Goal: Task Accomplishment & Management: Use online tool/utility

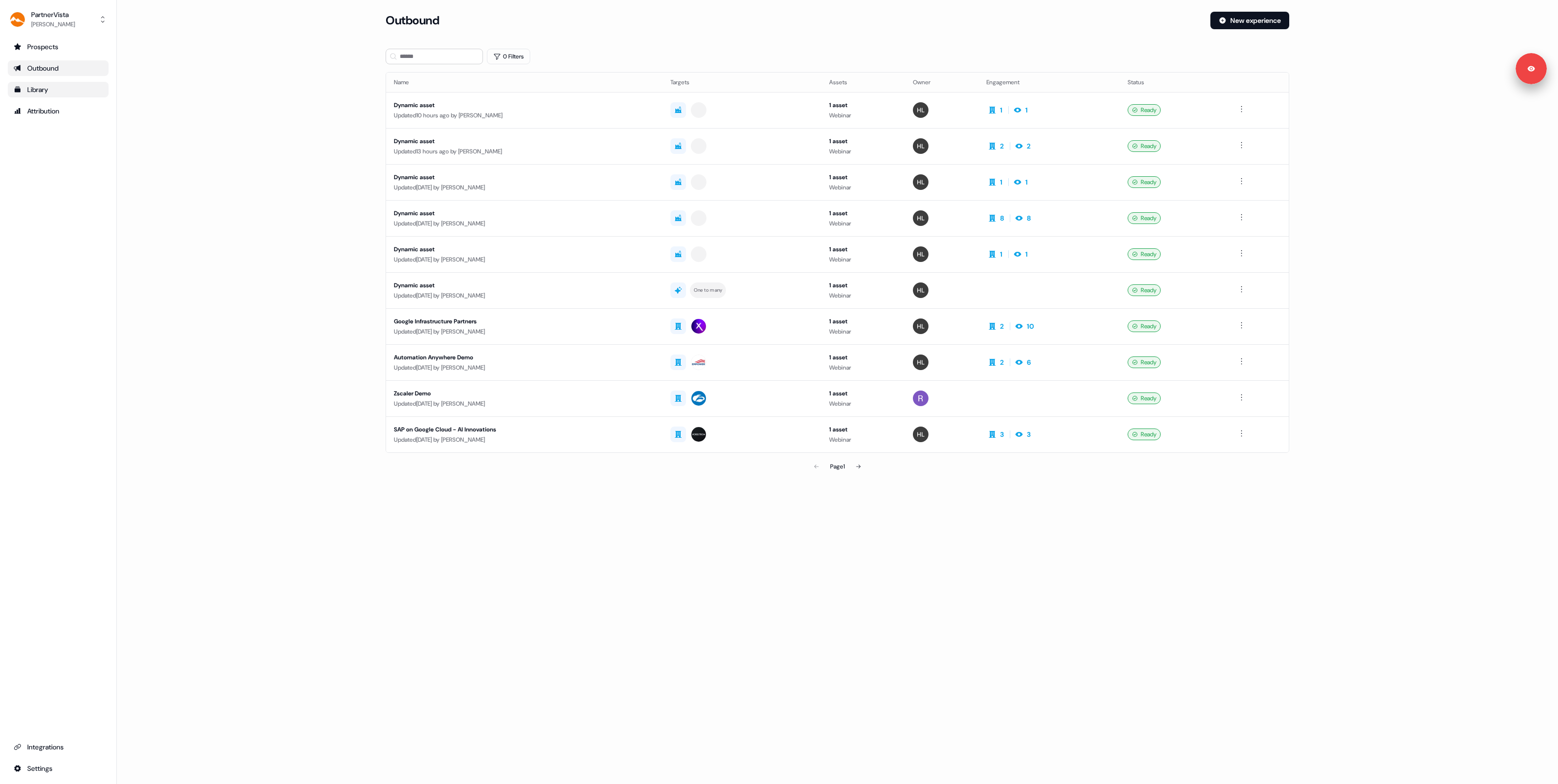
click at [84, 88] on div "Library" at bounding box center [58, 89] width 89 height 10
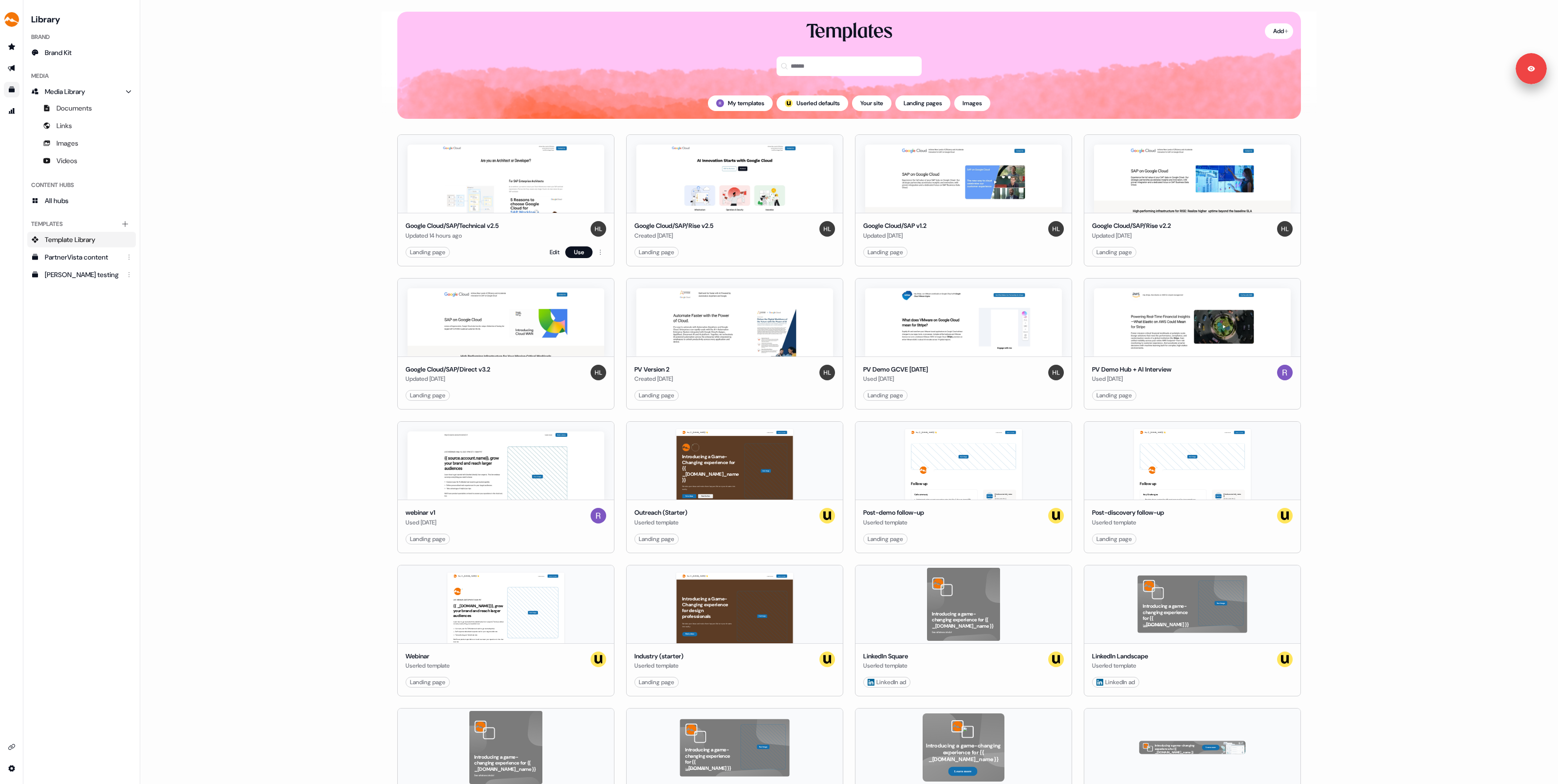
click at [484, 230] on div "Google Cloud/SAP/Technical v2.5" at bounding box center [452, 226] width 93 height 10
click at [490, 230] on div "Google Cloud/SAP/Technical v2.5" at bounding box center [452, 226] width 93 height 10
click at [554, 255] on link "Edit" at bounding box center [554, 252] width 10 height 10
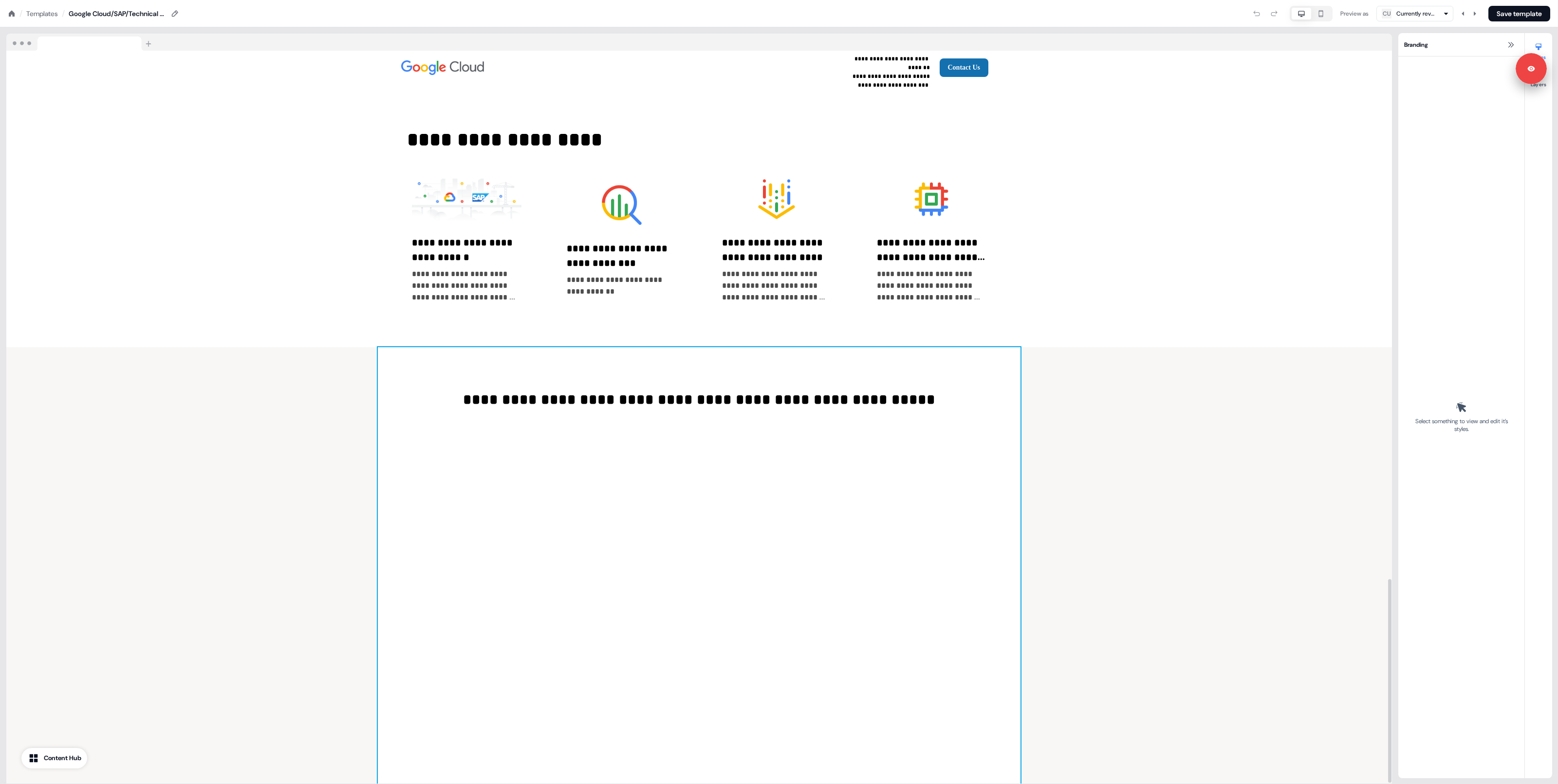
scroll to position [1897, 0]
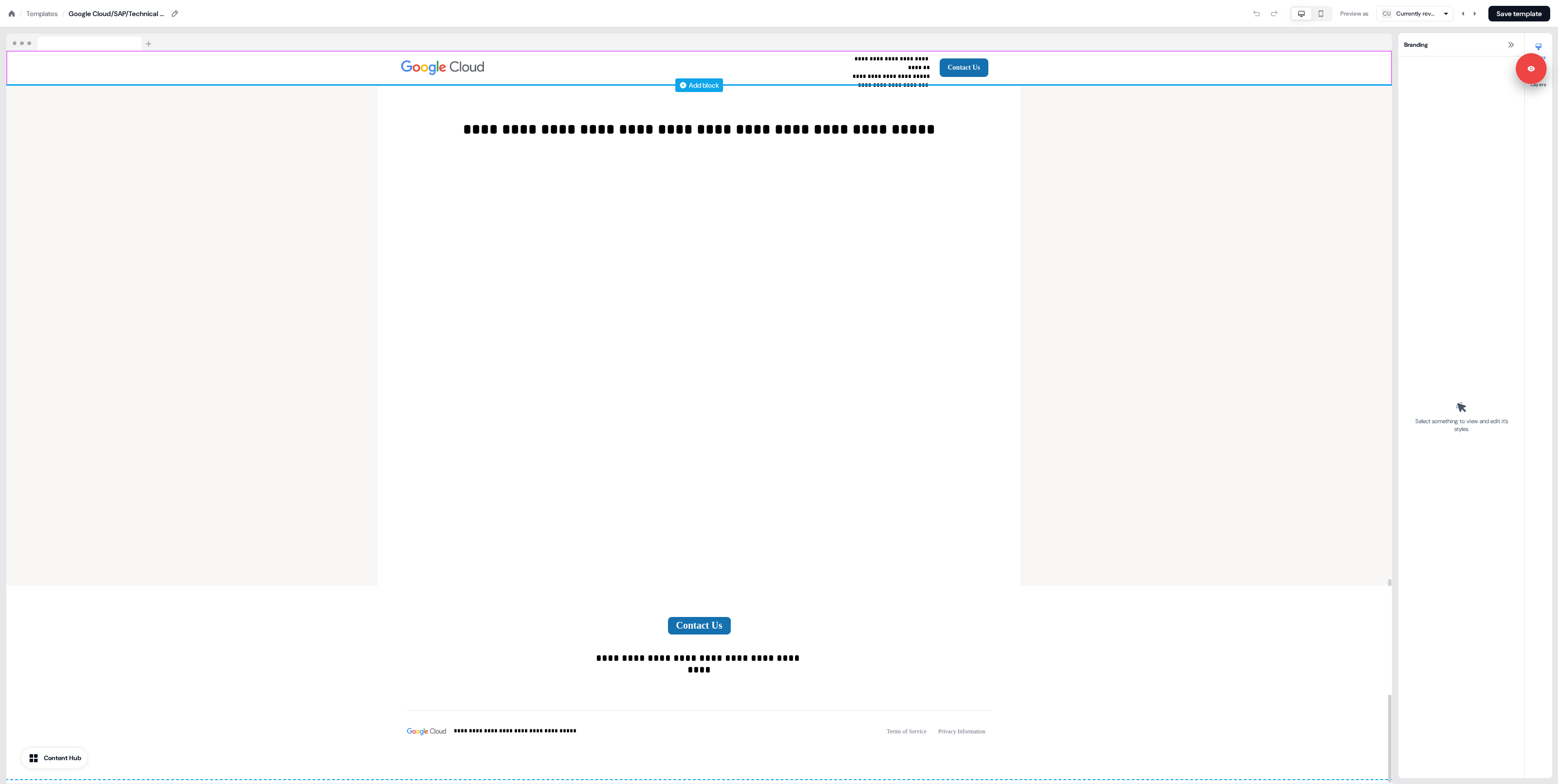
click at [705, 81] on div "Add block" at bounding box center [704, 85] width 30 height 10
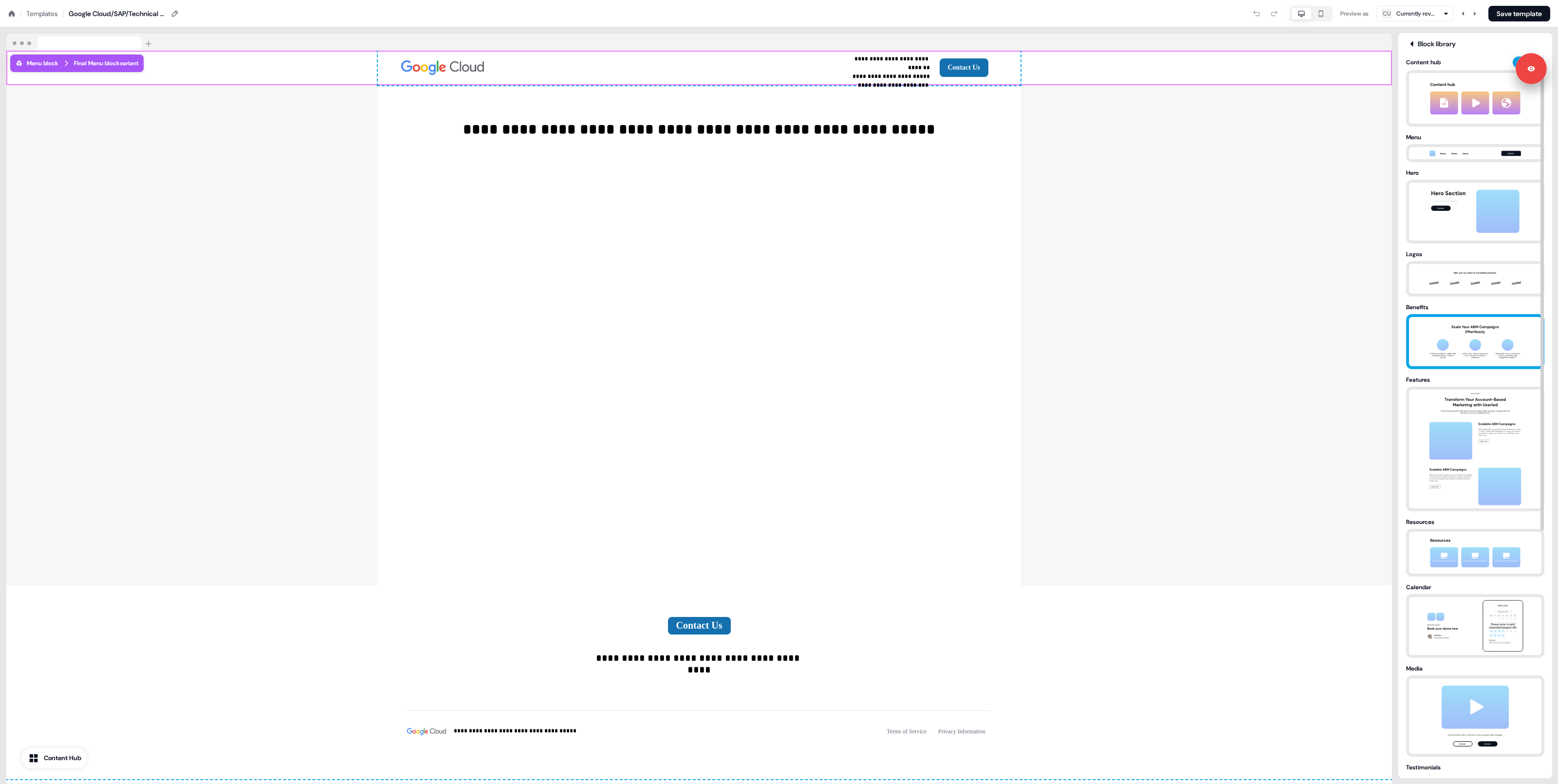
click at [1448, 317] on img at bounding box center [1475, 341] width 102 height 49
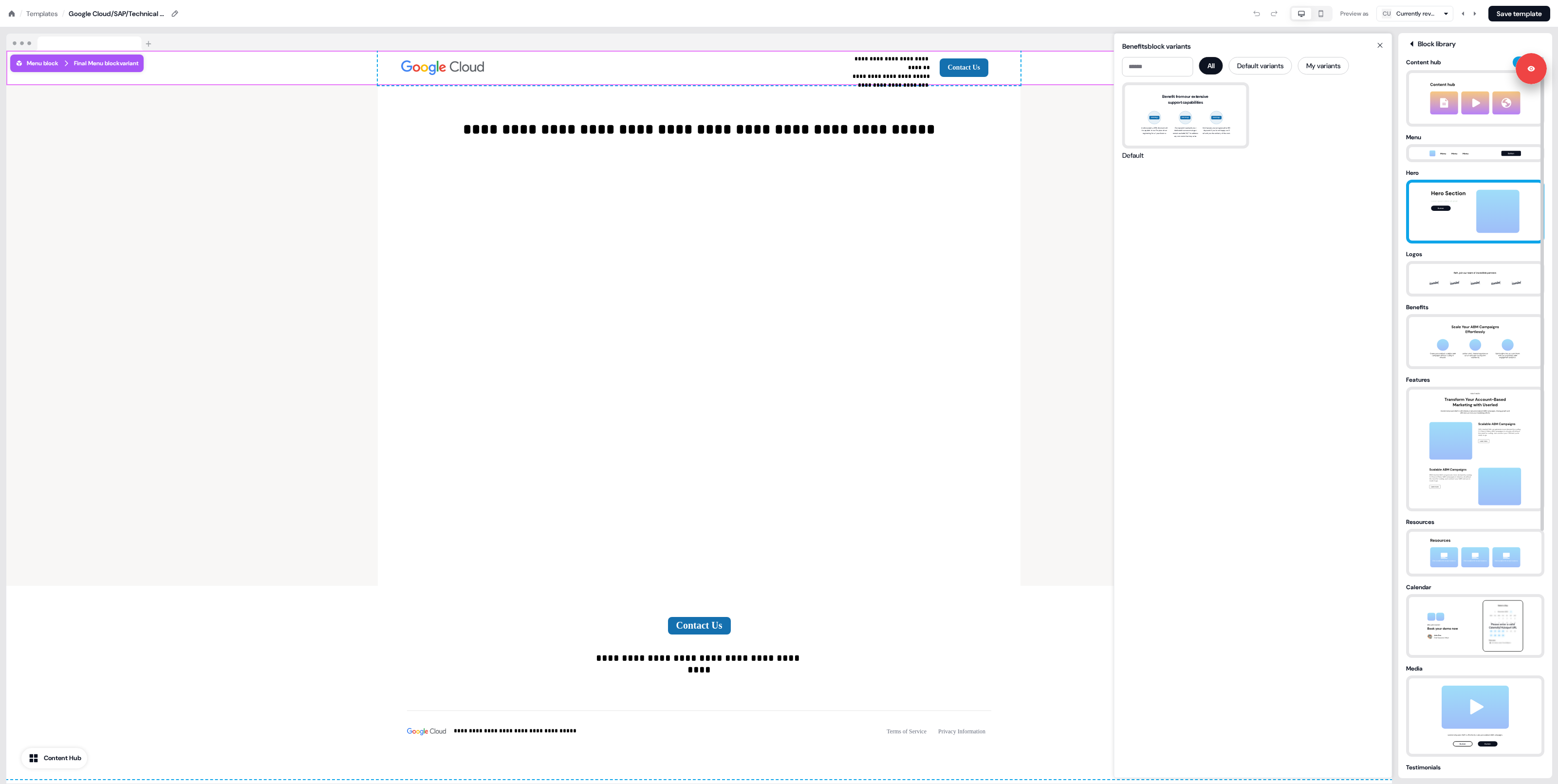
click at [1448, 223] on img at bounding box center [1475, 211] width 102 height 58
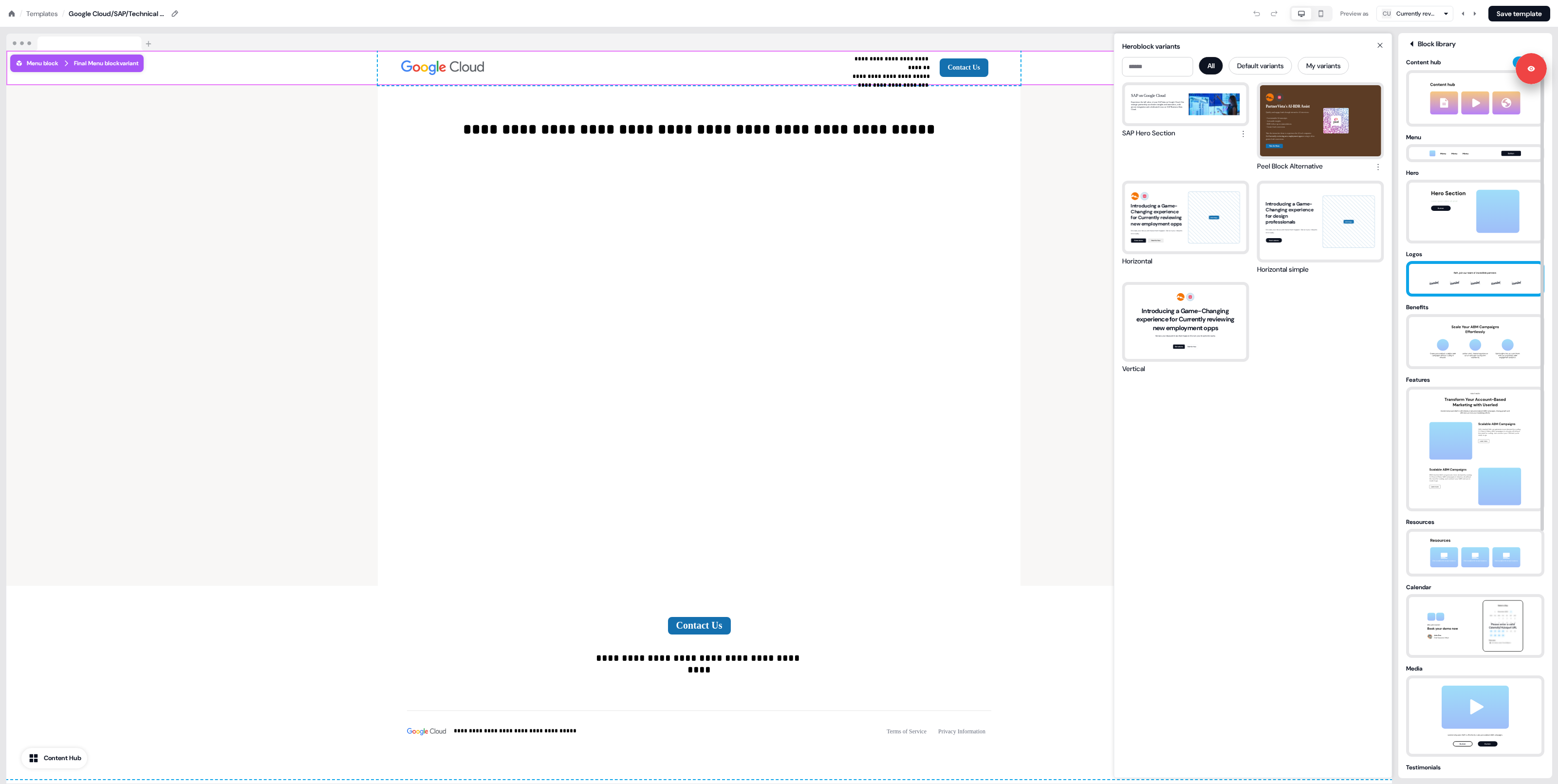
click at [1443, 256] on div "Logos" at bounding box center [1475, 254] width 138 height 10
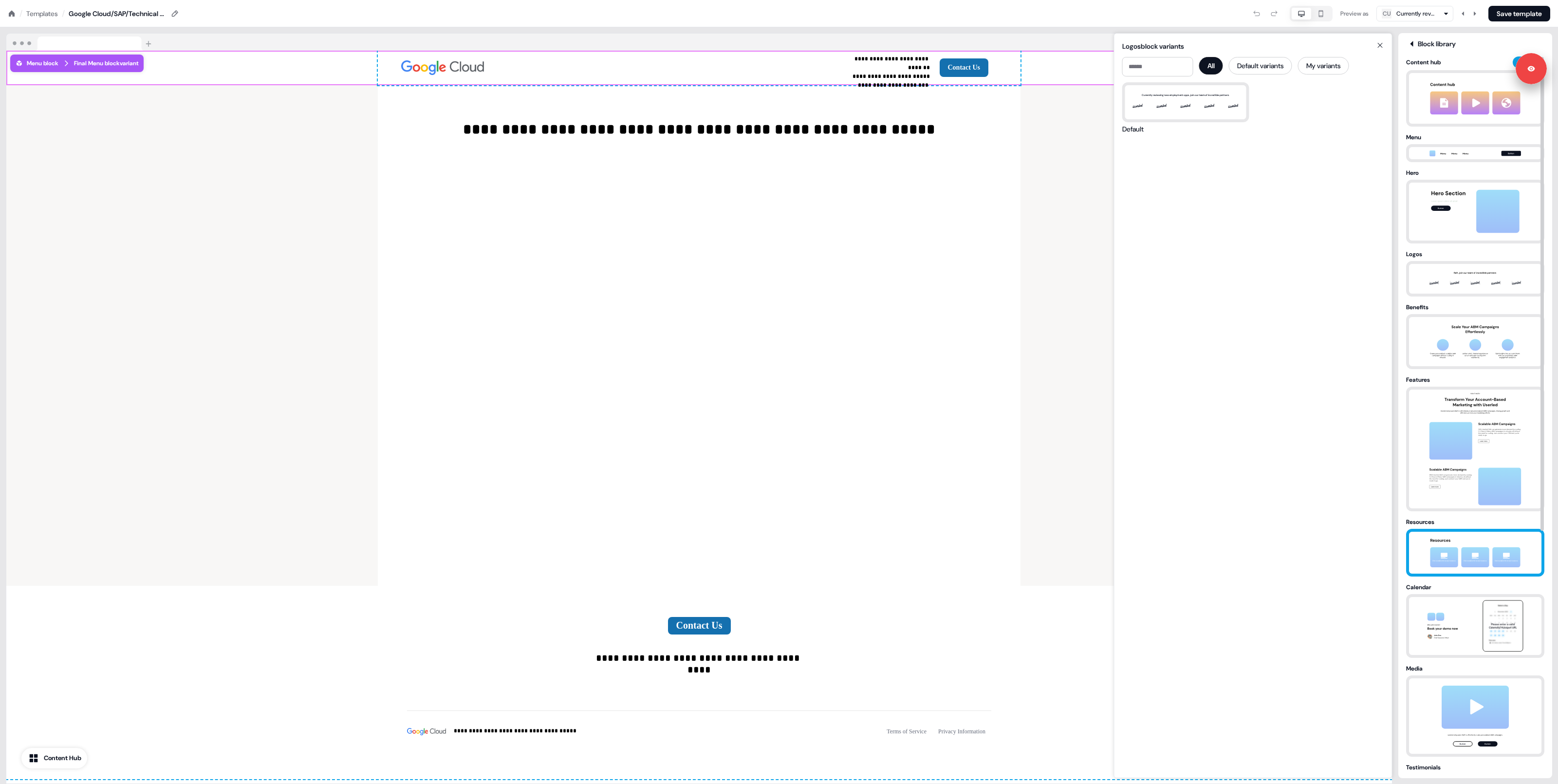
click at [1460, 552] on img at bounding box center [1475, 552] width 102 height 42
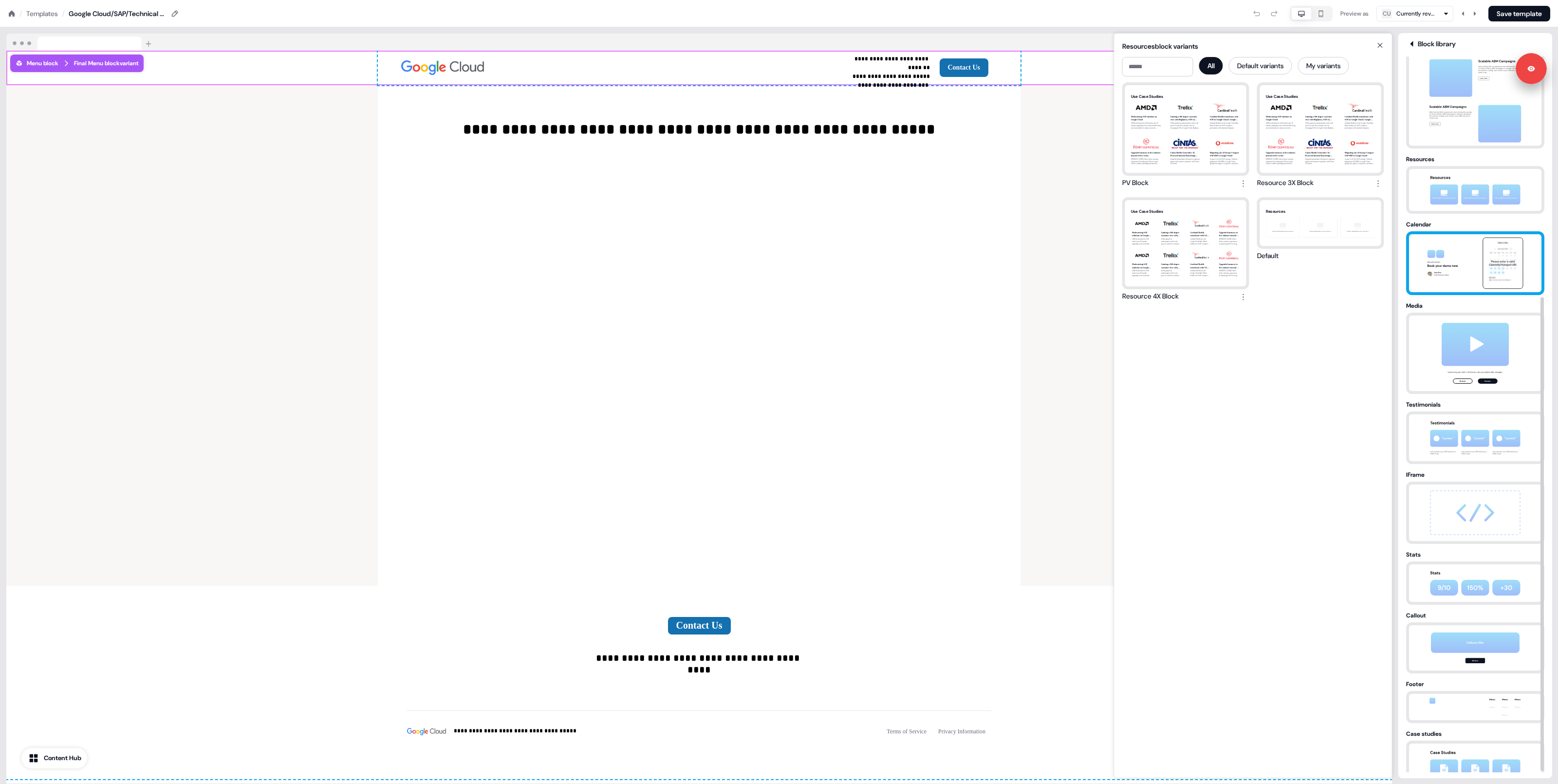
scroll to position [363, 0]
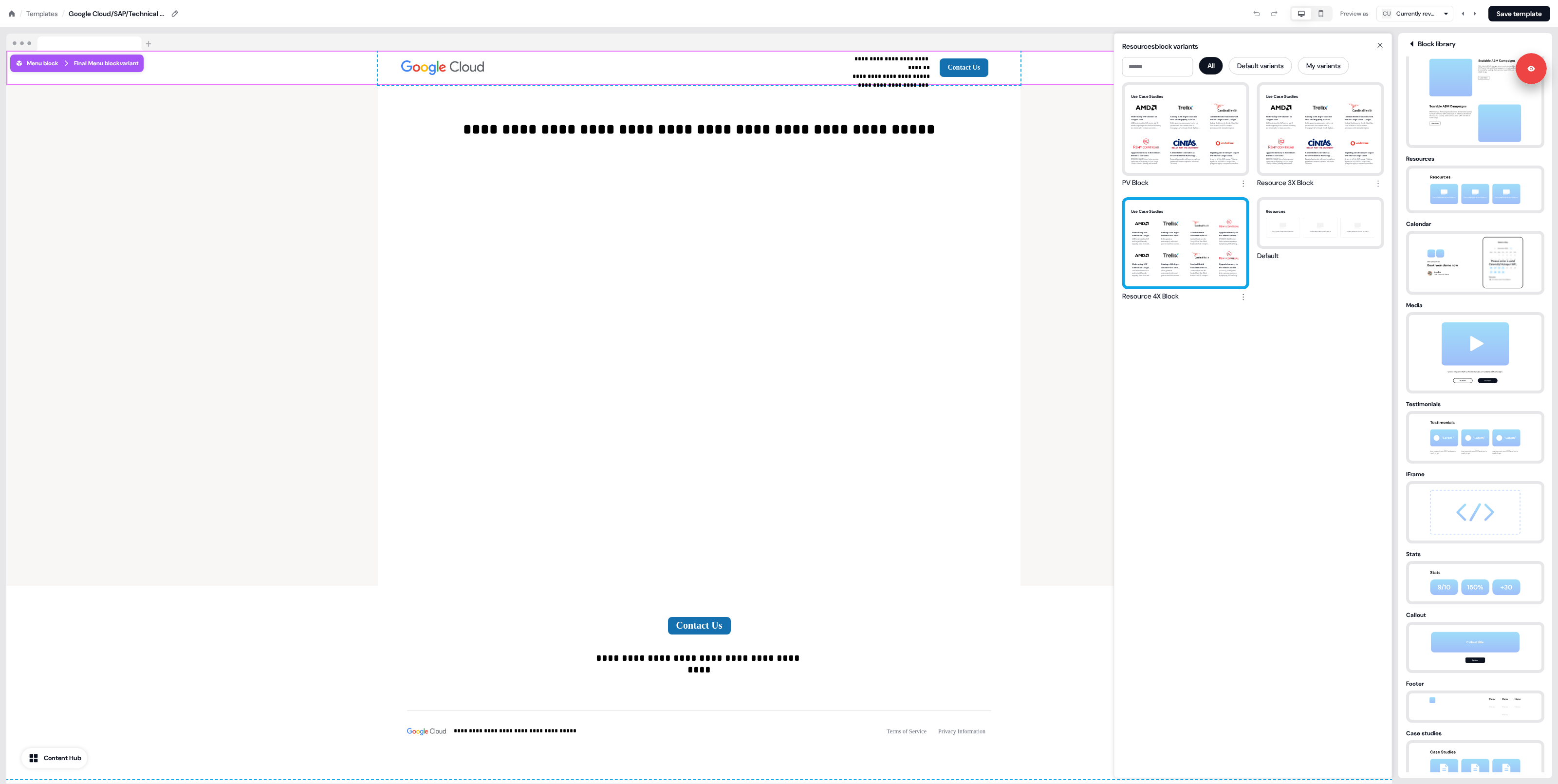
click at [1206, 227] on div "Use Case Studies Modernizing SAP solutions on Google Cloud AMD modernized its S…" at bounding box center [1186, 242] width 121 height 85
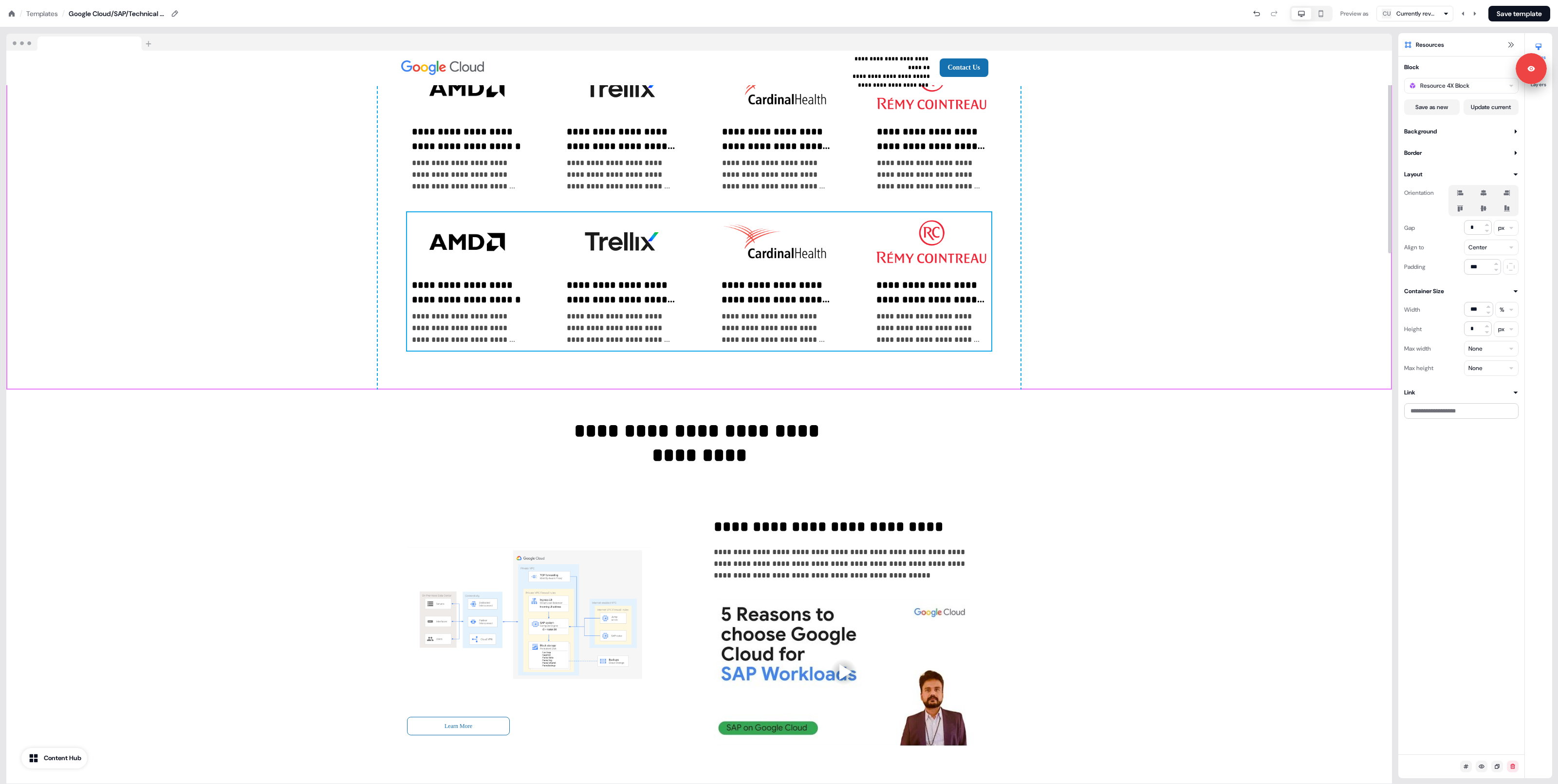
scroll to position [0, 0]
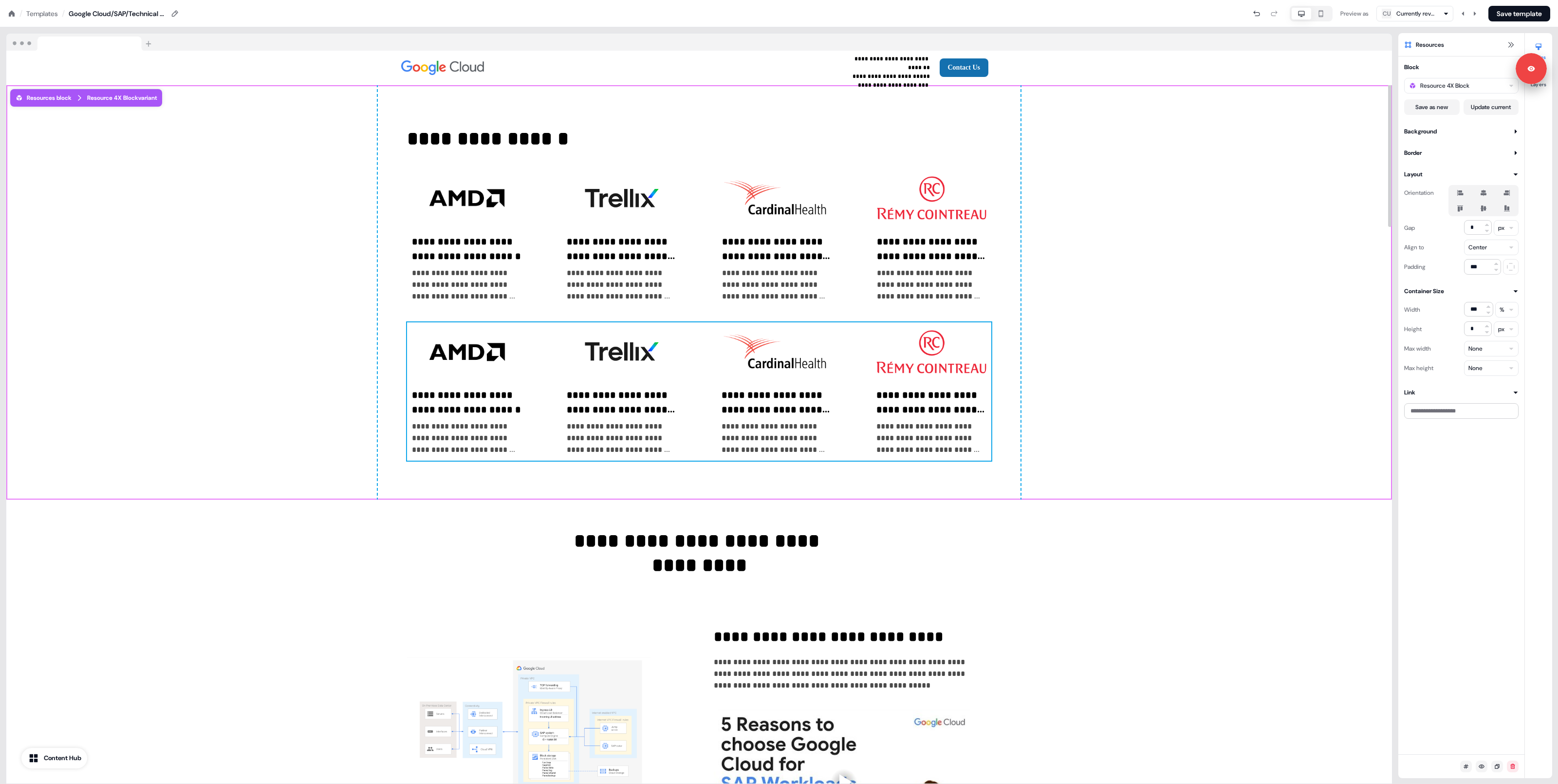
click at [696, 355] on div "**********" at bounding box center [699, 390] width 585 height 138
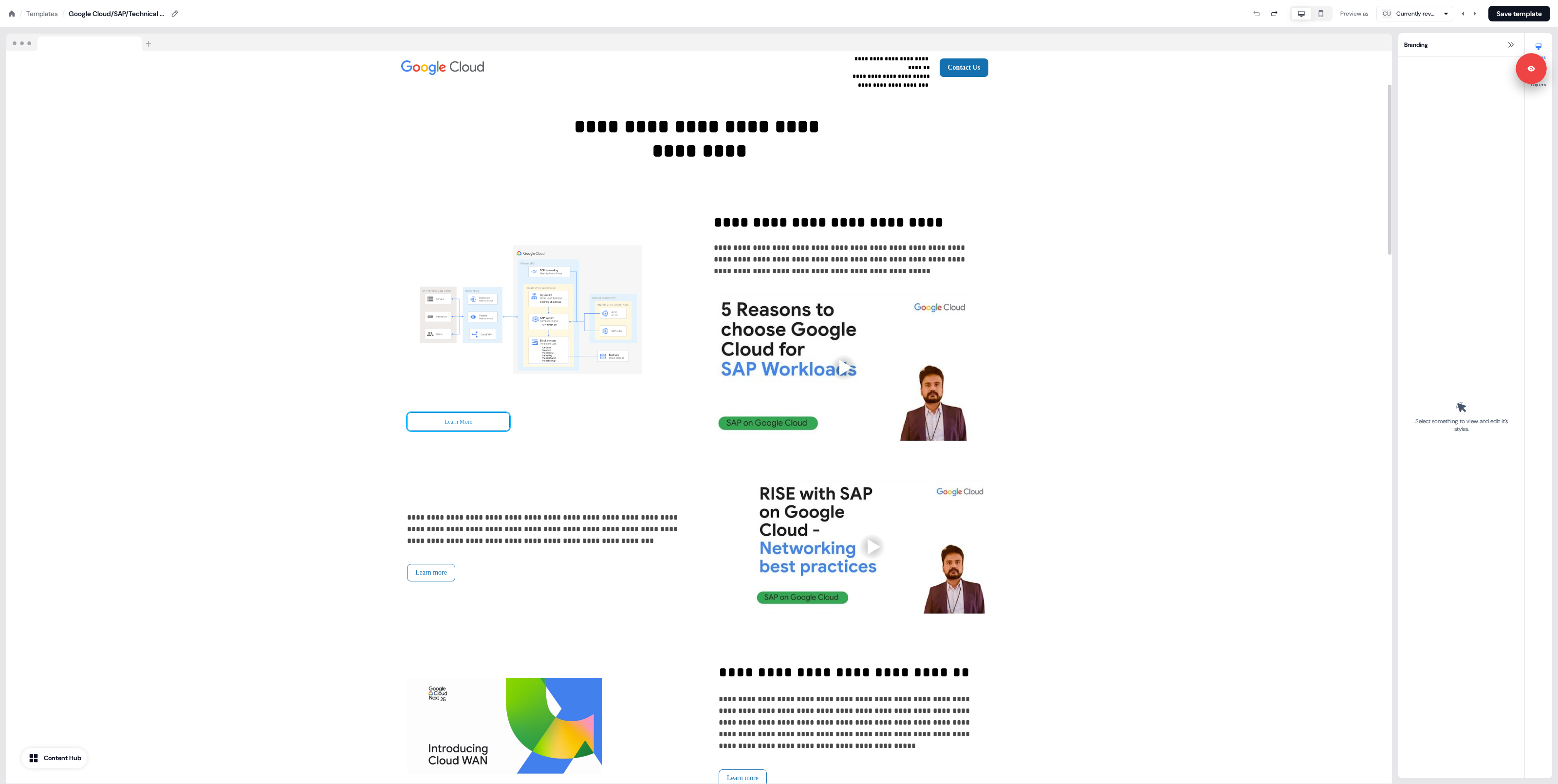
click at [477, 420] on button "Learn More" at bounding box center [458, 421] width 103 height 18
click at [453, 568] on button "Learn more" at bounding box center [432, 572] width 49 height 18
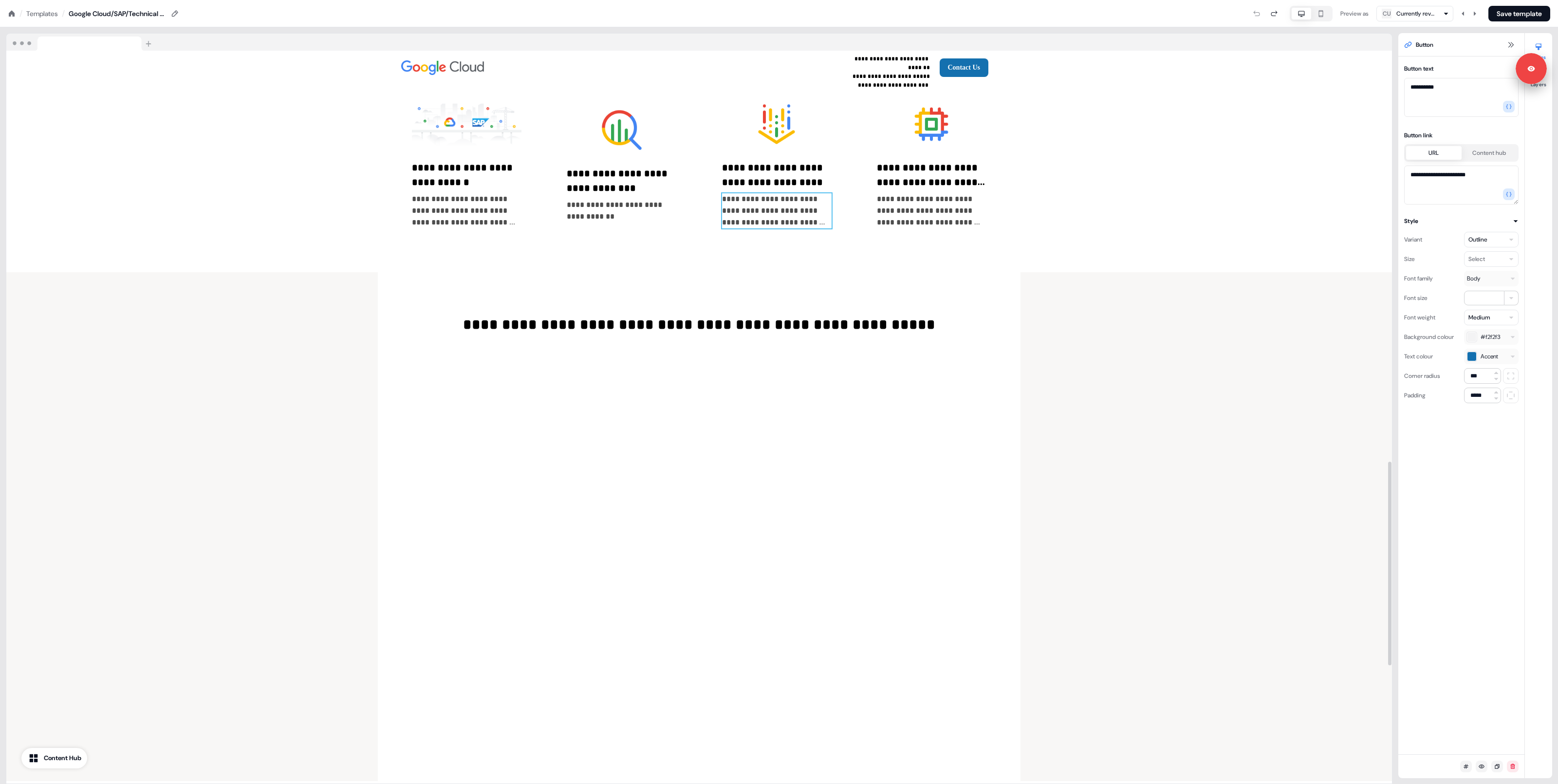
scroll to position [1814, 0]
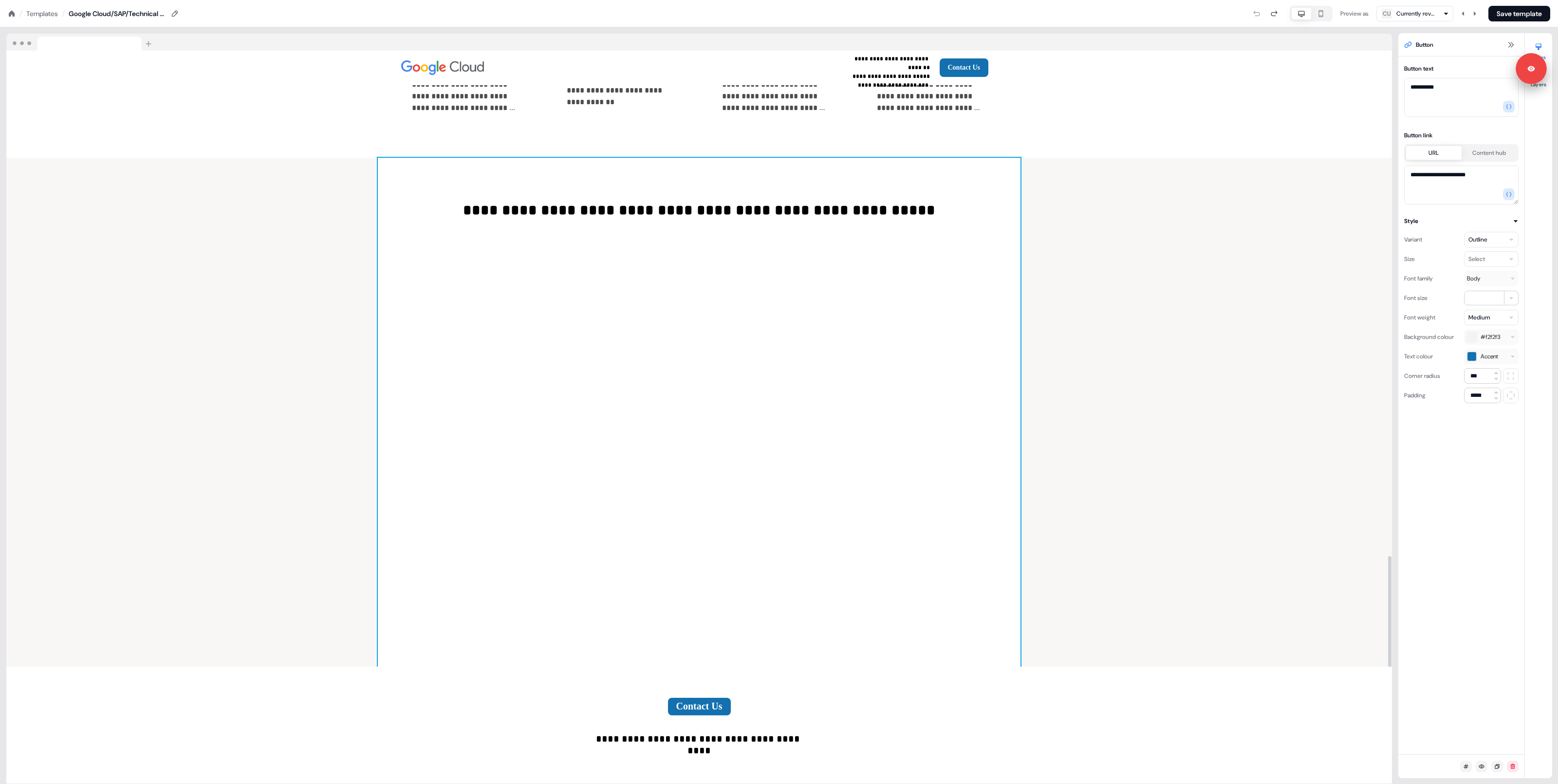
click at [944, 206] on div "**********" at bounding box center [699, 412] width 643 height 509
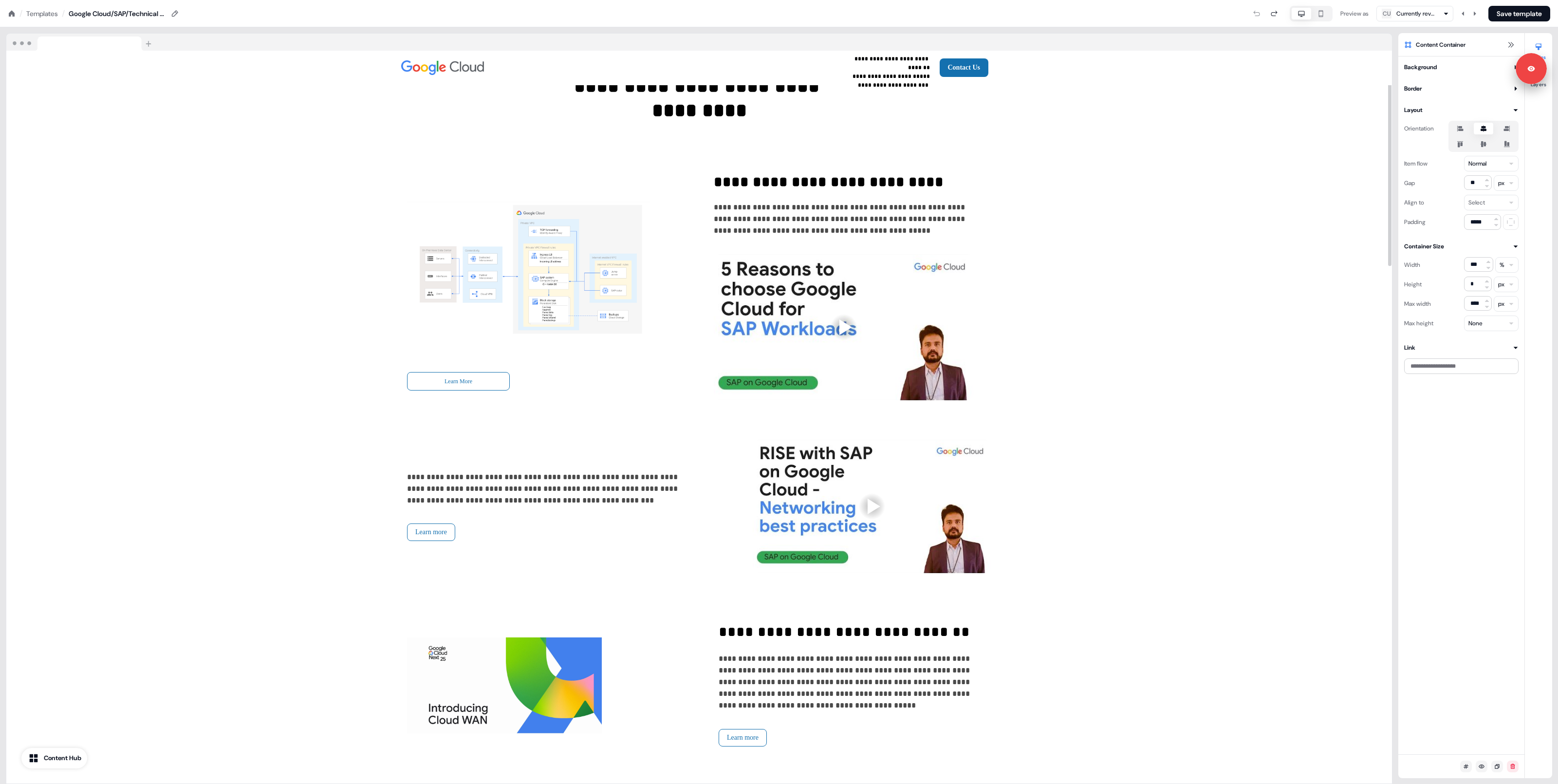
scroll to position [0, 0]
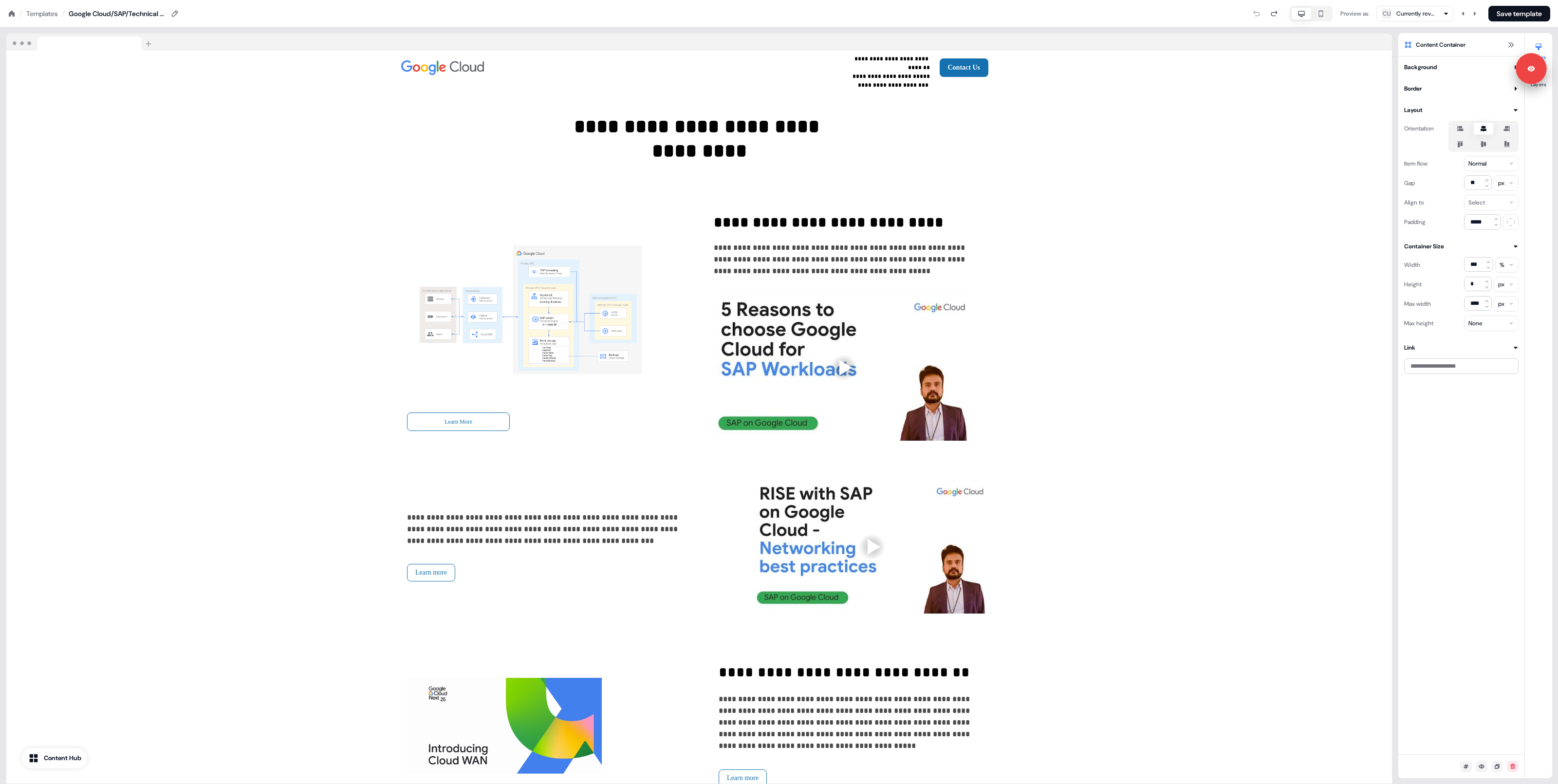
click at [31, 11] on div "Templates" at bounding box center [42, 13] width 32 height 10
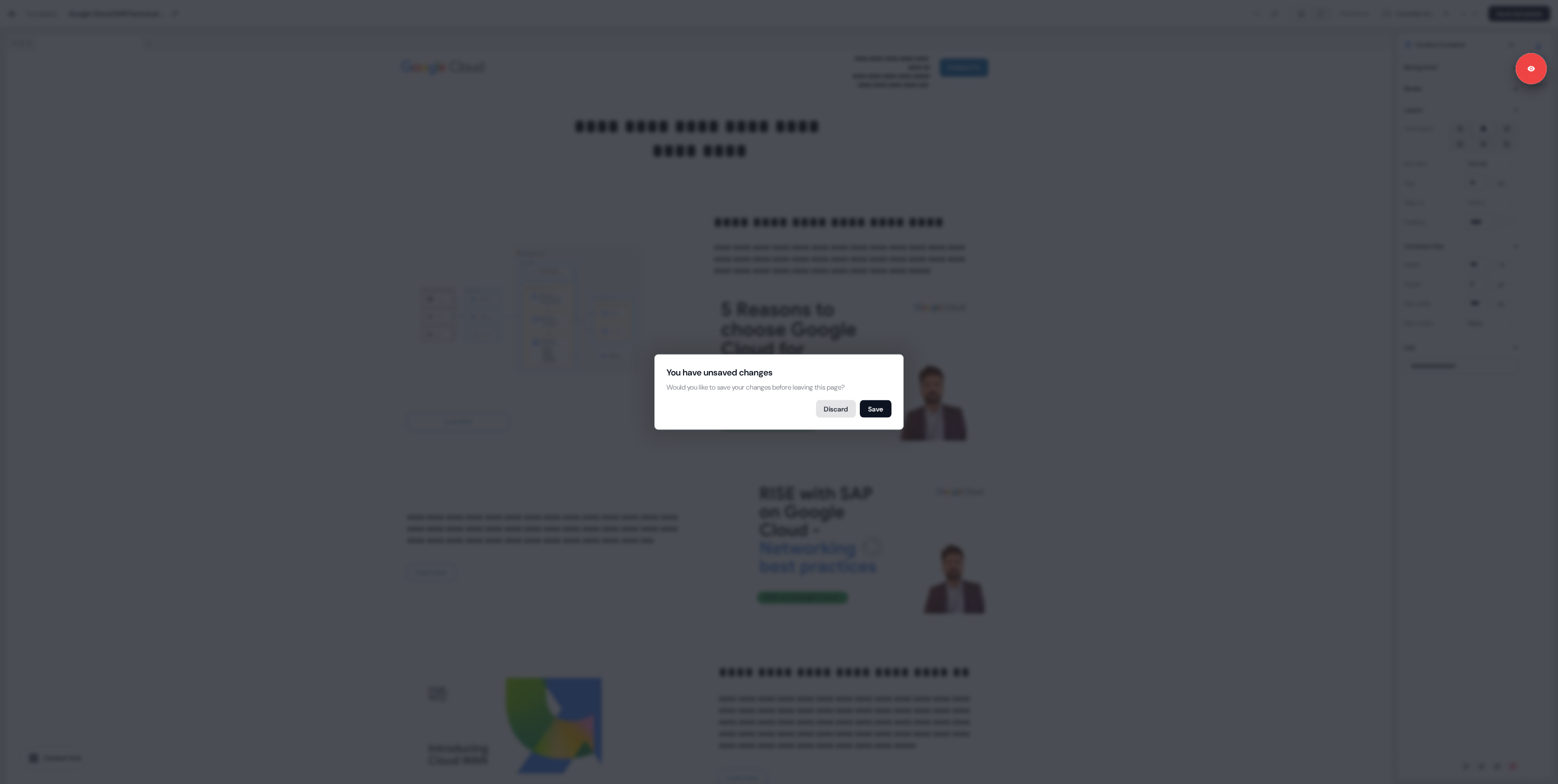
click at [848, 406] on button "Discard" at bounding box center [836, 409] width 40 height 18
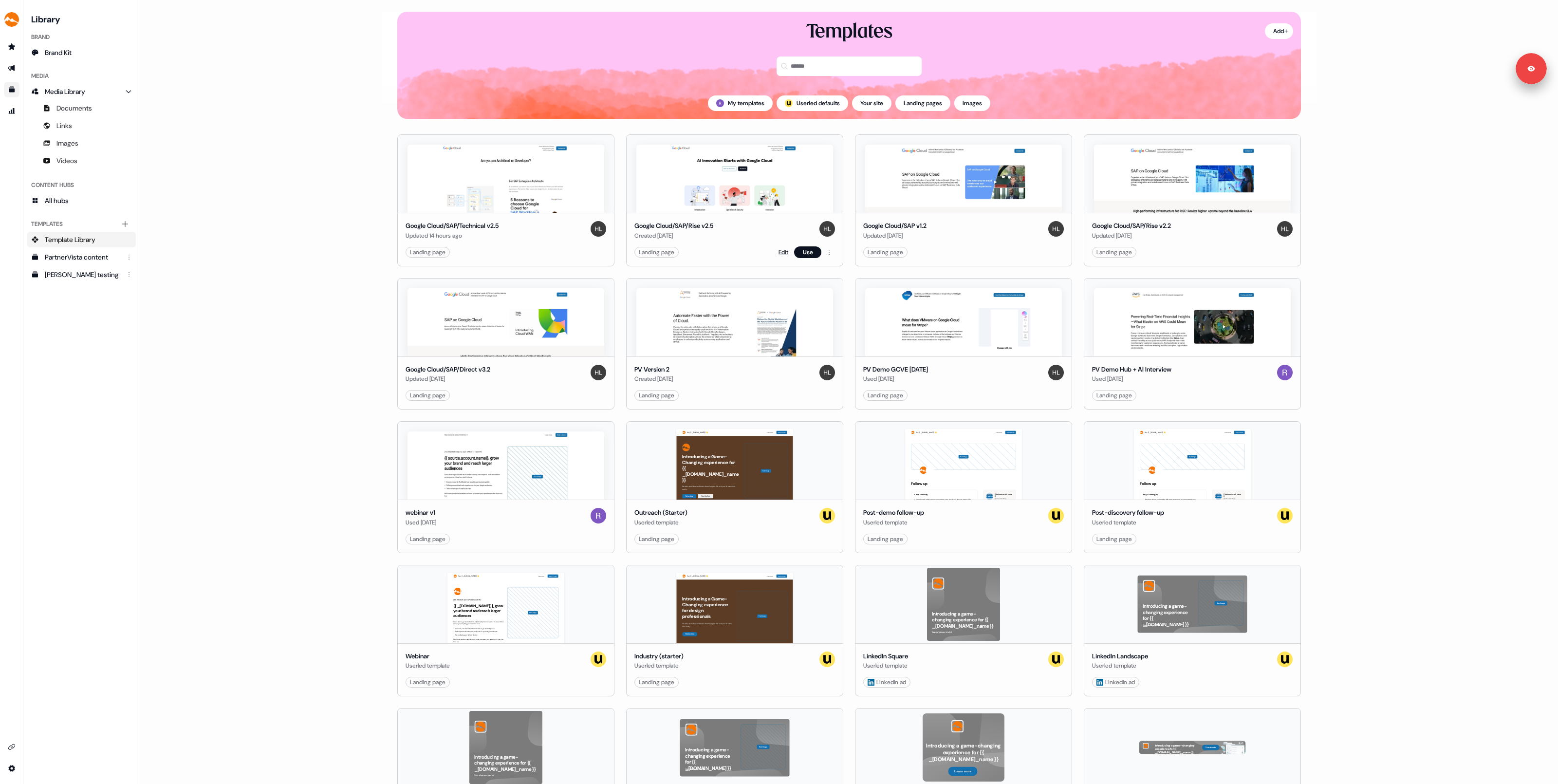
click at [782, 249] on link "Edit" at bounding box center [784, 252] width 10 height 10
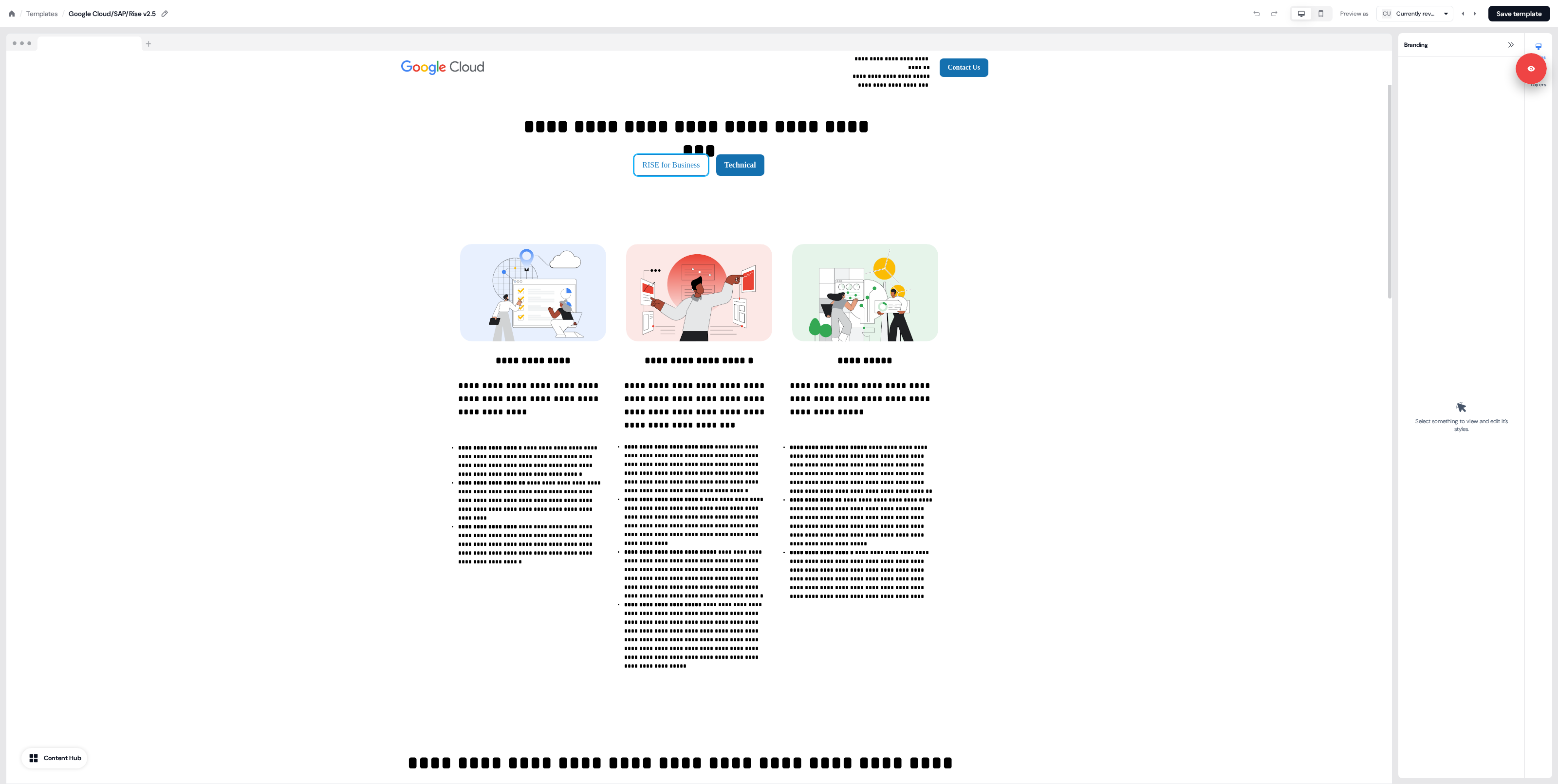
click at [664, 168] on button "RISE for Business" at bounding box center [671, 165] width 74 height 22
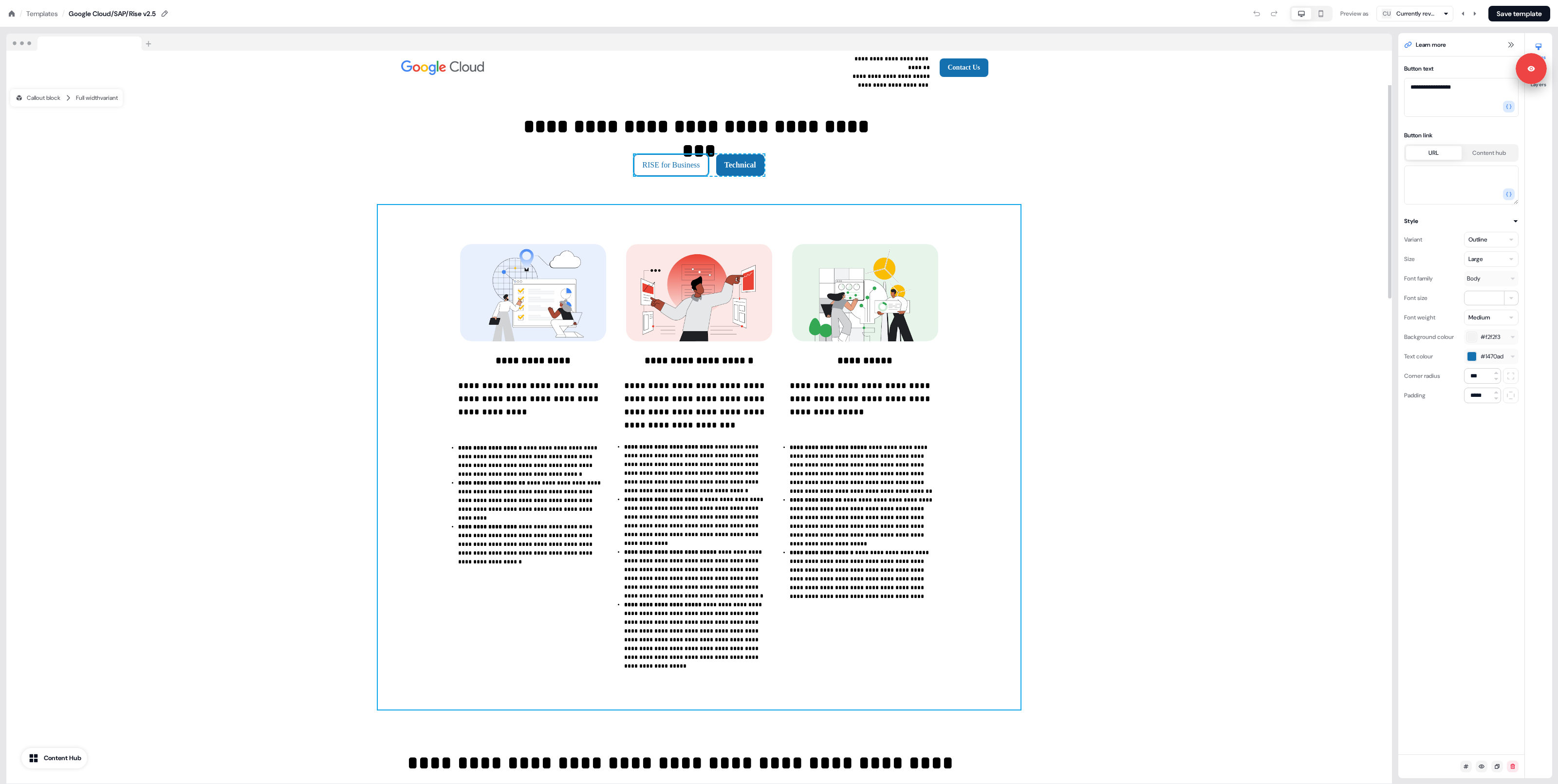
click at [906, 236] on div "**********" at bounding box center [699, 456] width 643 height 504
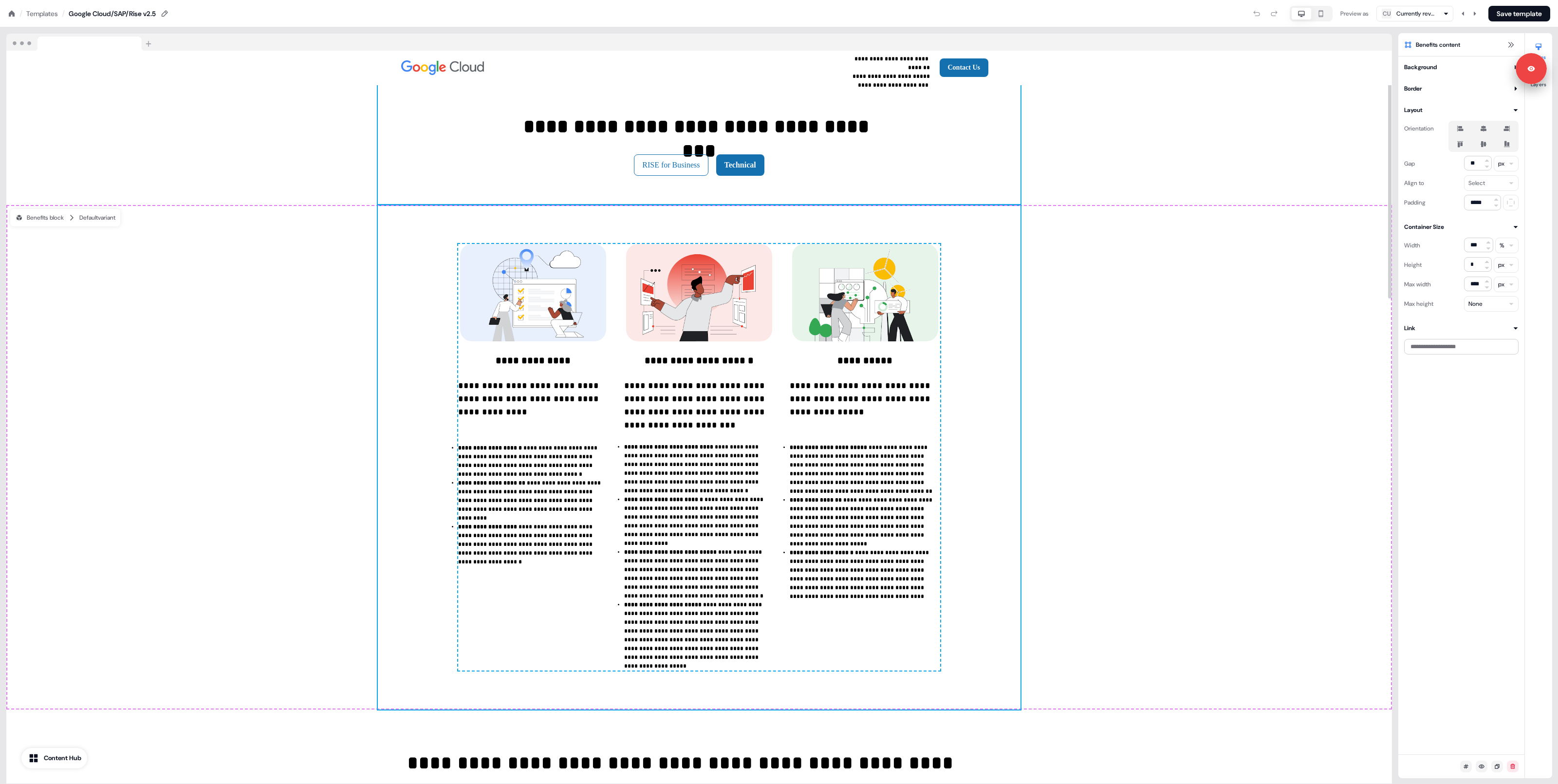
click at [708, 176] on div "**********" at bounding box center [699, 145] width 643 height 120
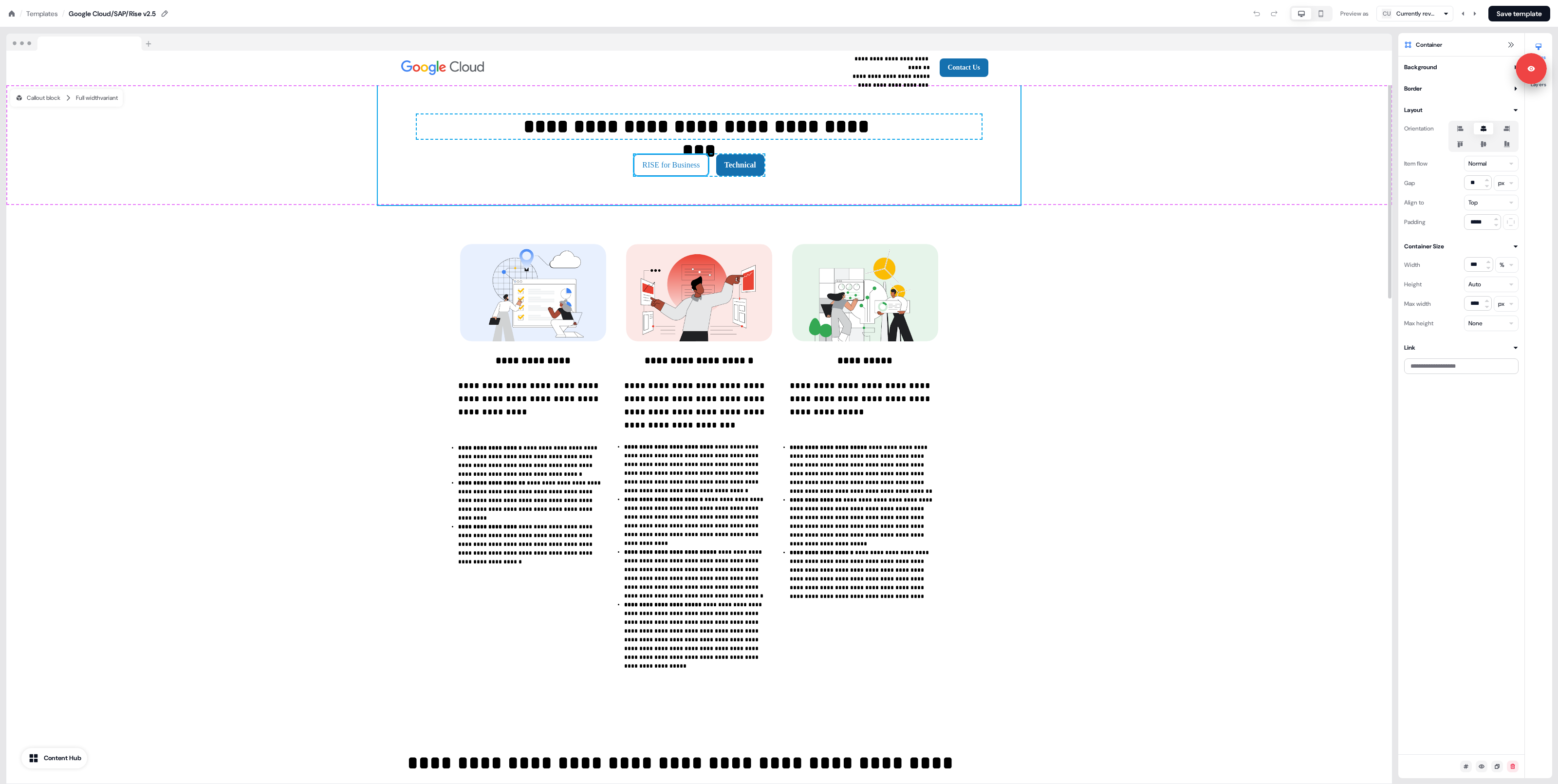
click at [702, 170] on button "RISE for Business" at bounding box center [671, 165] width 74 height 22
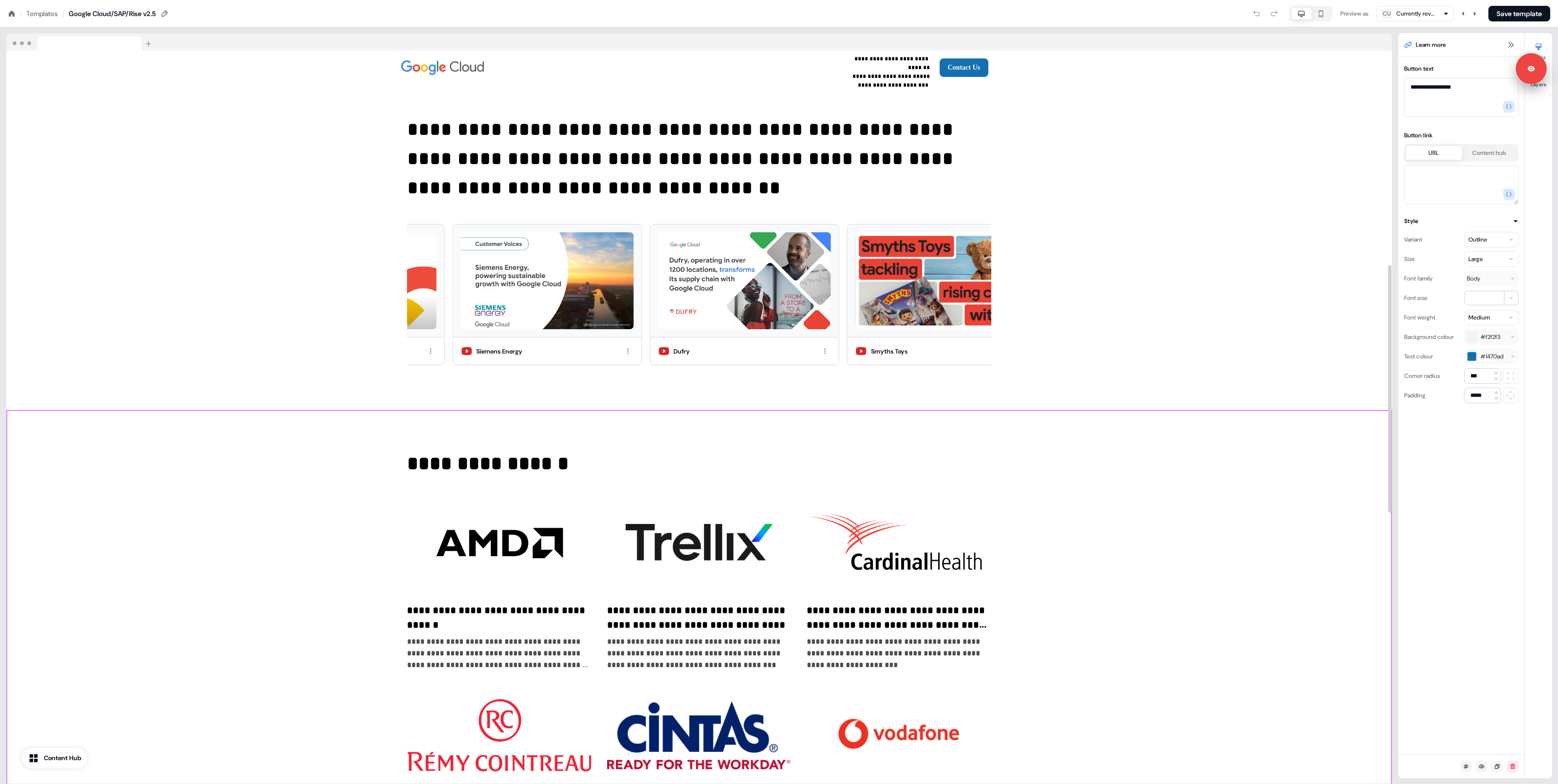
scroll to position [636, 0]
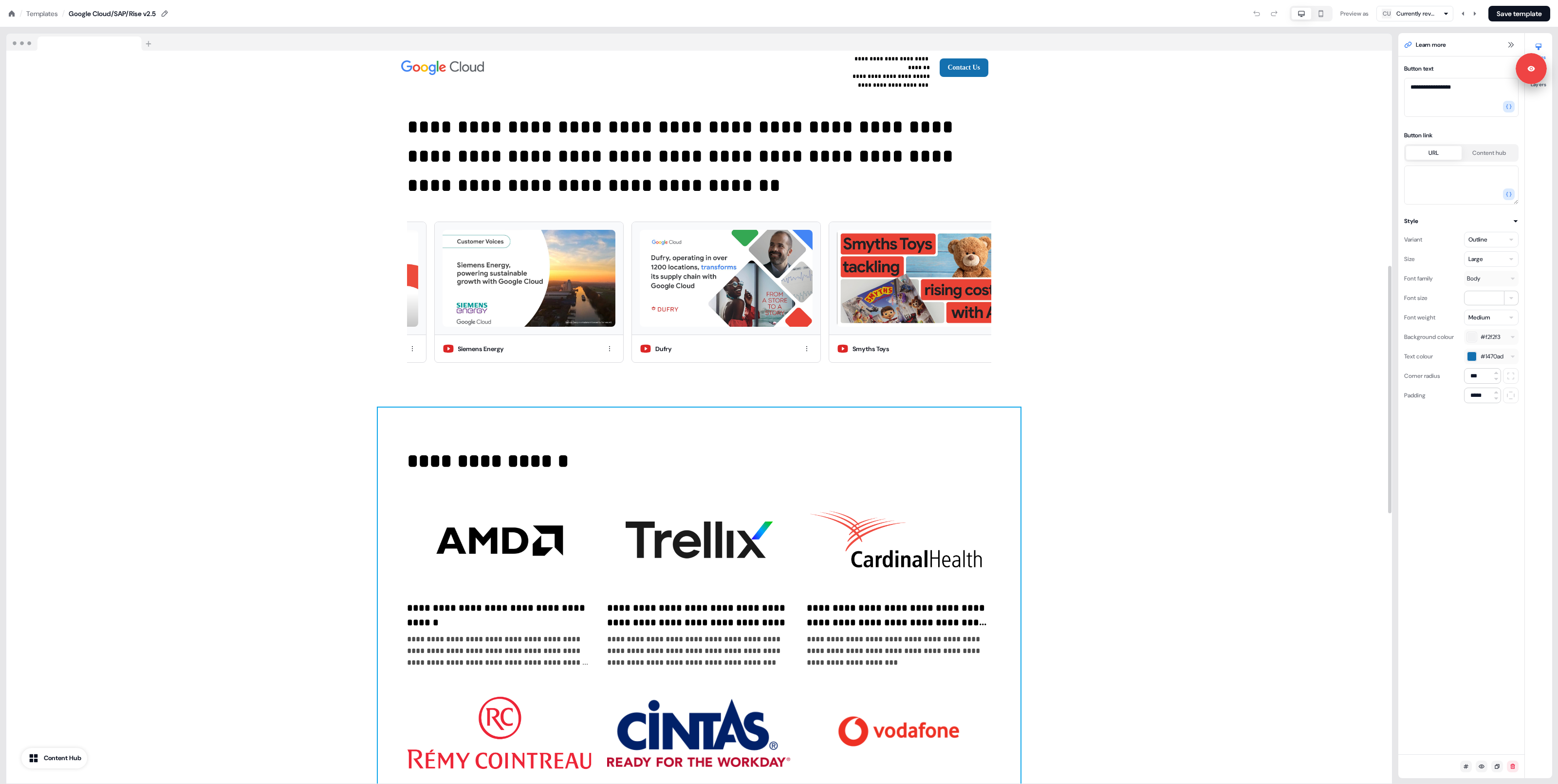
click at [994, 438] on div "**********" at bounding box center [699, 653] width 643 height 492
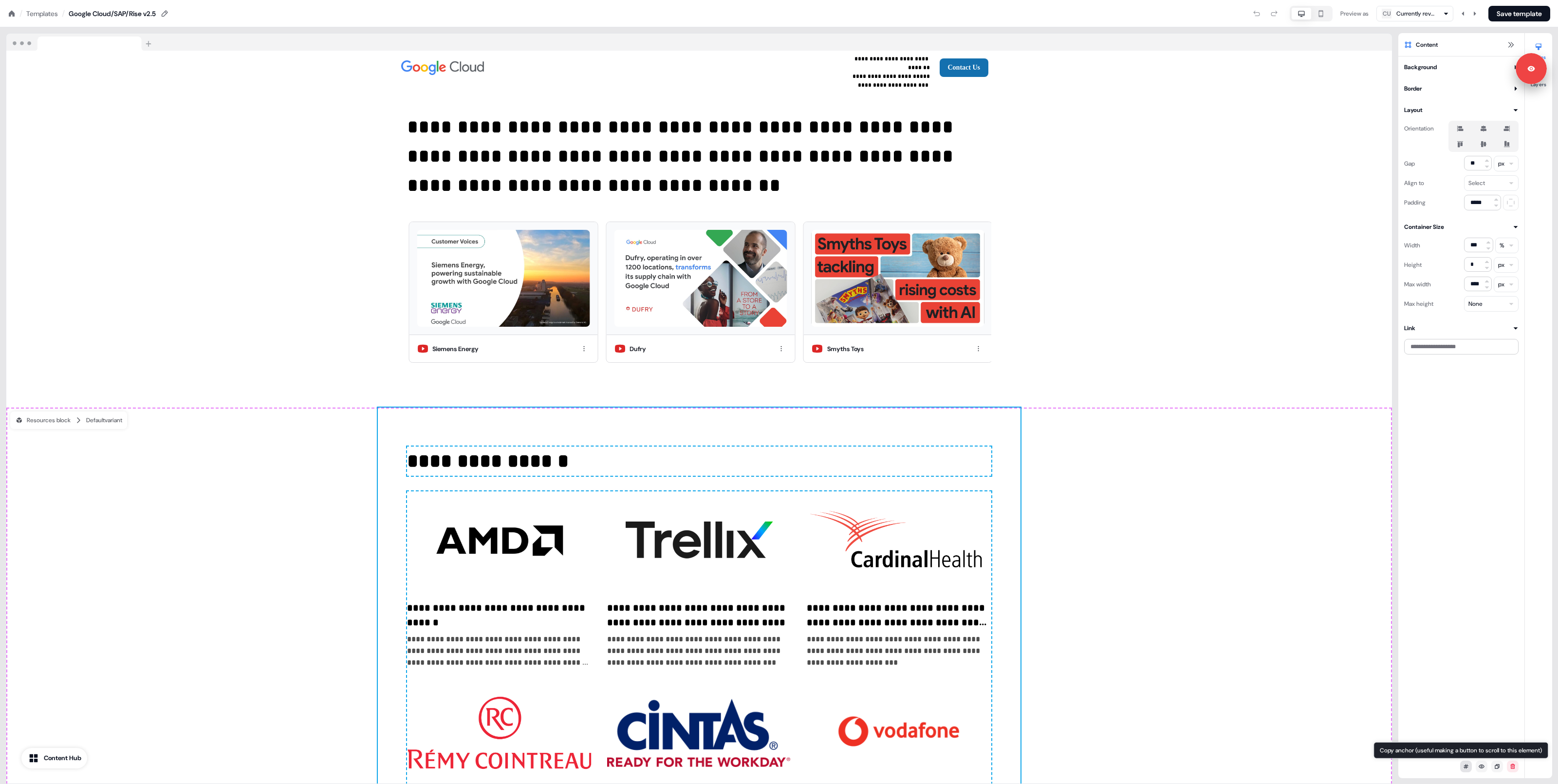
click at [1468, 765] on icon at bounding box center [1466, 766] width 5 height 4
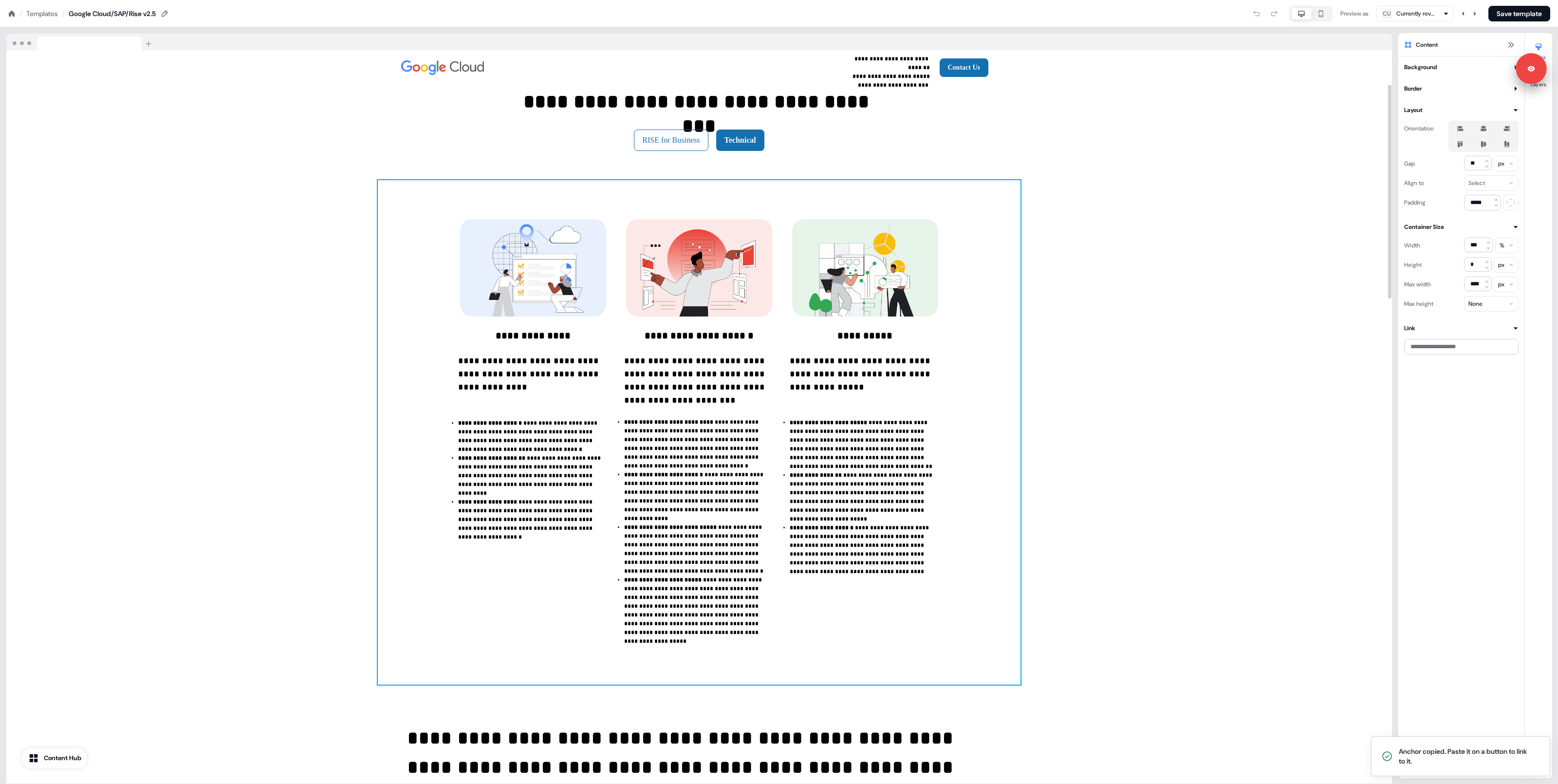
scroll to position [0, 0]
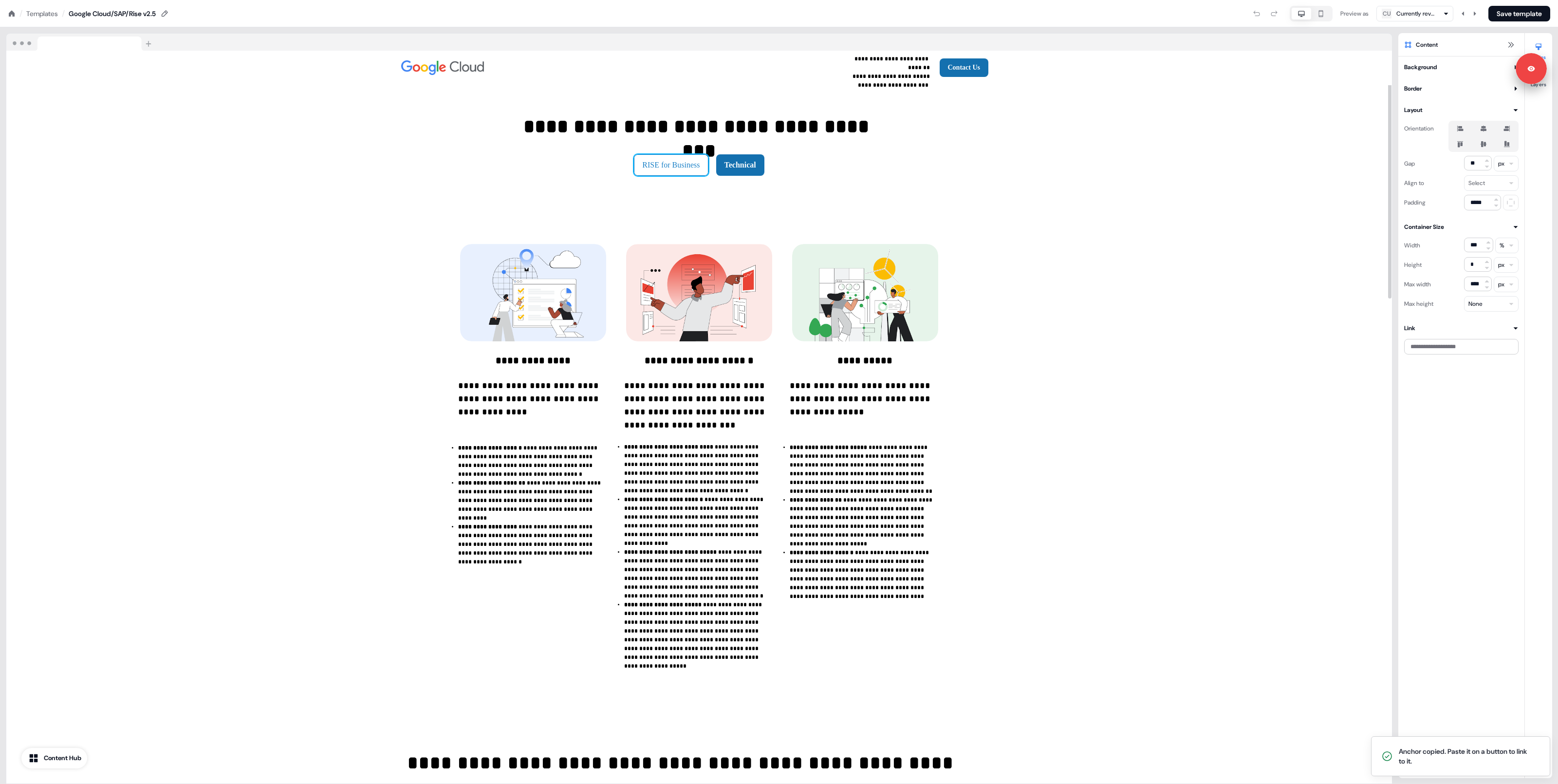
click at [697, 168] on button "RISE for Business" at bounding box center [671, 165] width 74 height 22
click at [1430, 191] on textarea at bounding box center [1461, 185] width 115 height 39
paste textarea "**********"
type textarea "**********"
click at [686, 157] on button "RISE for Business" at bounding box center [671, 165] width 74 height 22
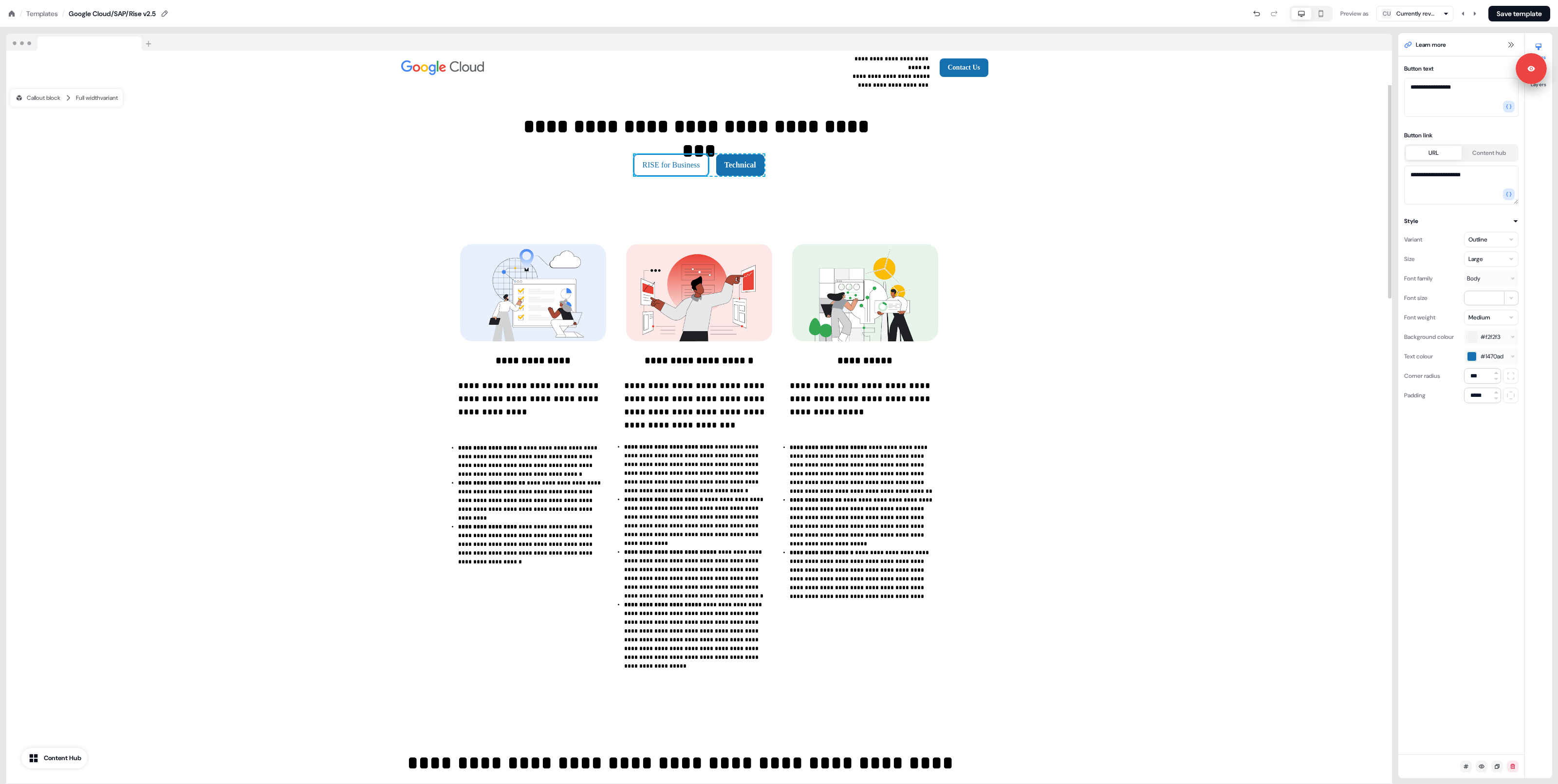
click at [1348, 11] on div "Preview as" at bounding box center [1355, 13] width 28 height 10
click at [1521, 10] on button "Save template" at bounding box center [1520, 13] width 62 height 16
click at [679, 171] on button "RISE for Business" at bounding box center [671, 165] width 74 height 22
click at [661, 167] on button "RISE for Business" at bounding box center [671, 165] width 74 height 22
click at [693, 172] on button "RISE for Business" at bounding box center [671, 165] width 74 height 22
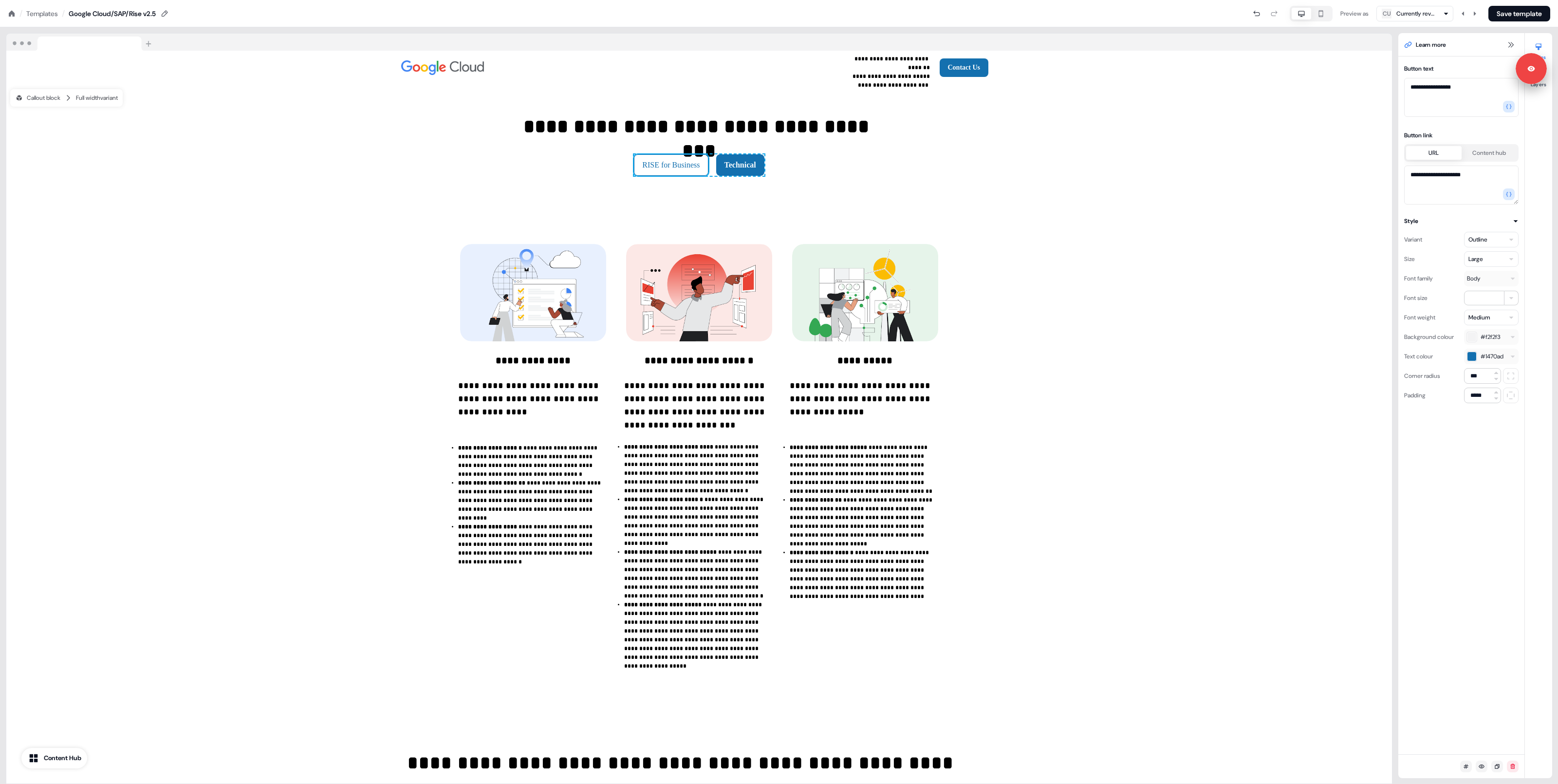
click at [1318, 16] on icon "button" at bounding box center [1321, 13] width 12 height 8
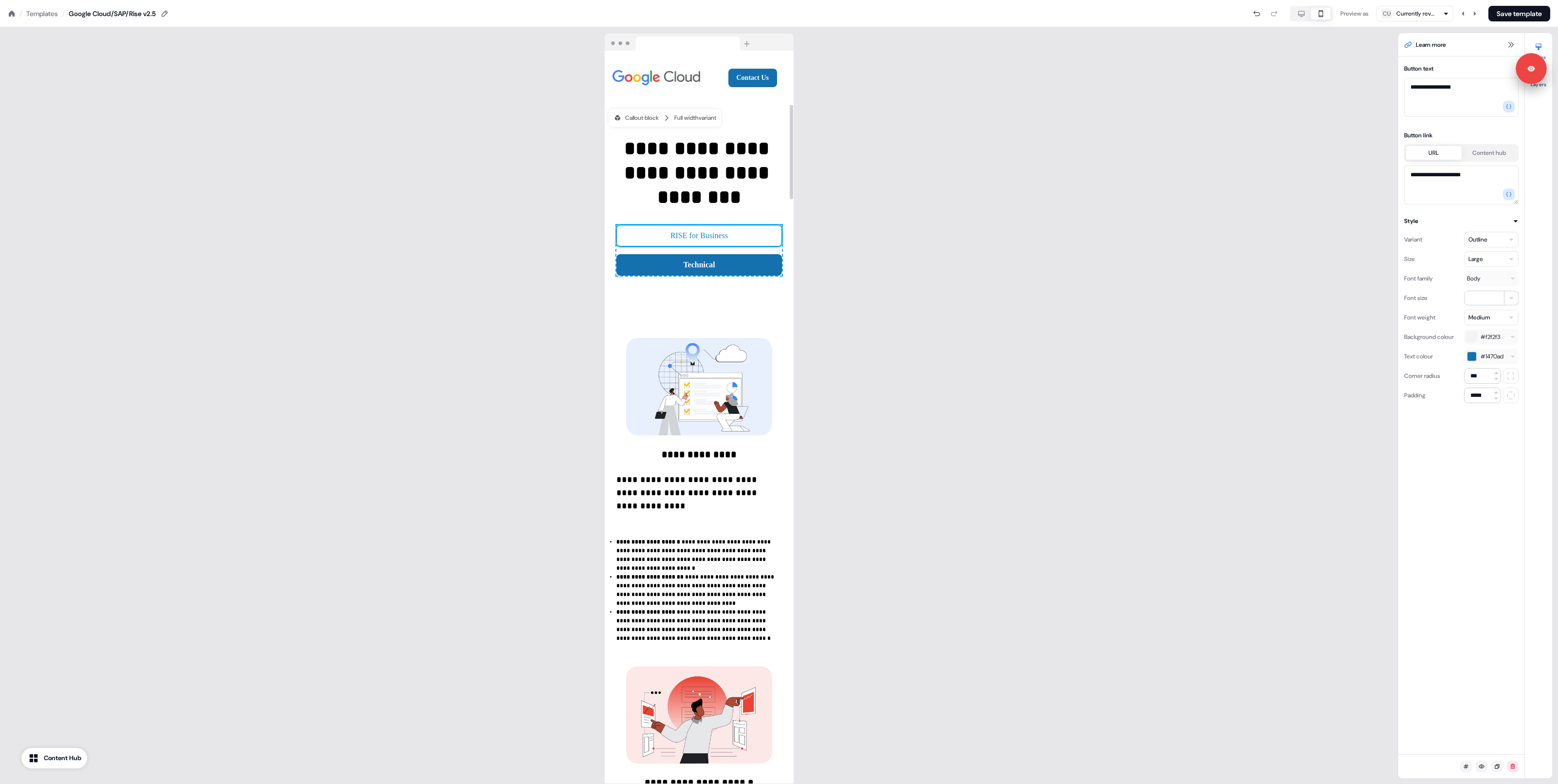
click at [753, 235] on button "RISE for Business" at bounding box center [699, 236] width 166 height 22
click at [1296, 13] on icon "button" at bounding box center [1302, 13] width 12 height 8
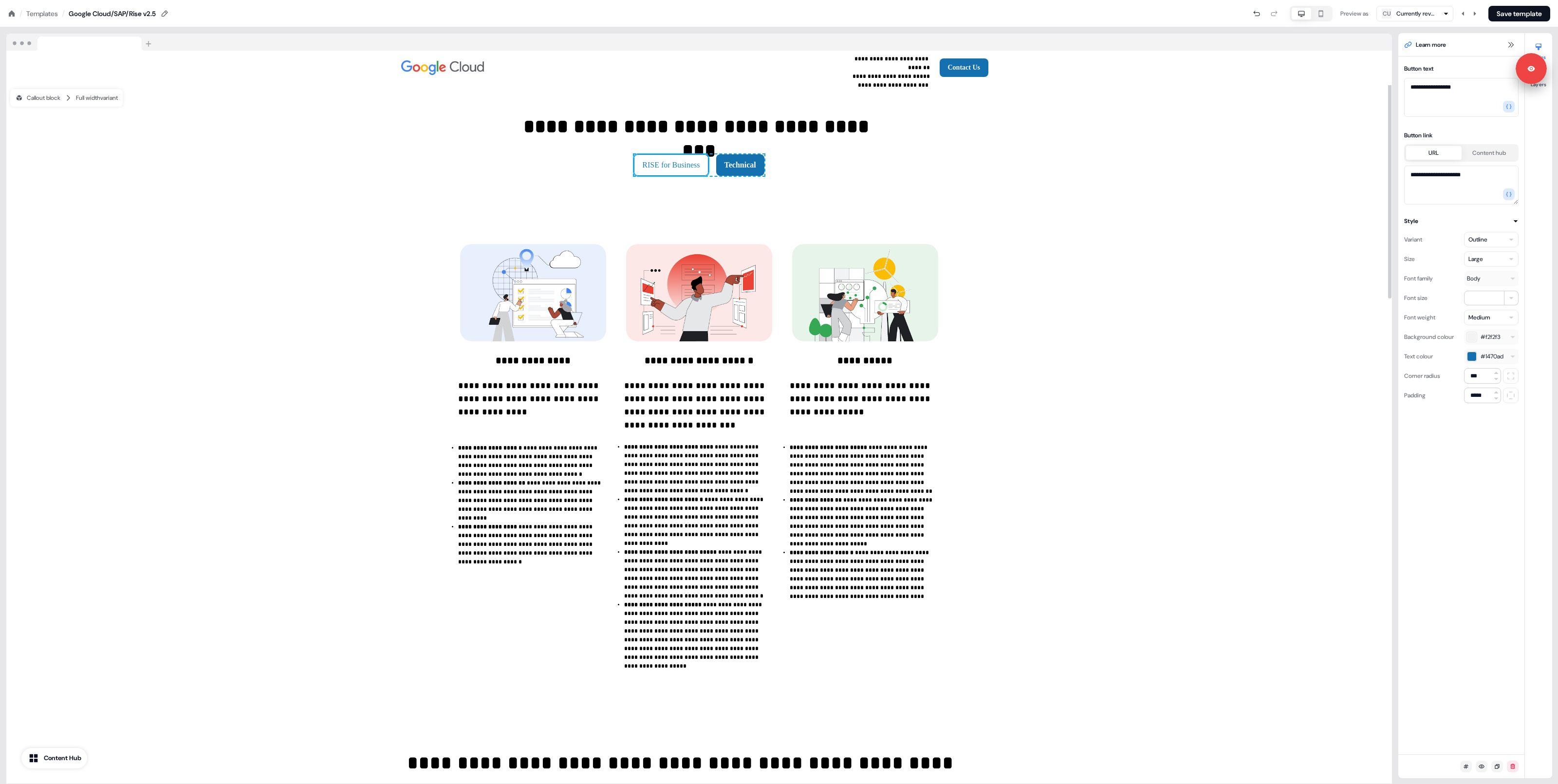
click at [651, 168] on button "RISE for Business" at bounding box center [671, 165] width 74 height 22
click at [1440, 176] on textarea "**********" at bounding box center [1461, 185] width 115 height 39
click at [1440, 179] on textarea "**********" at bounding box center [1461, 185] width 115 height 39
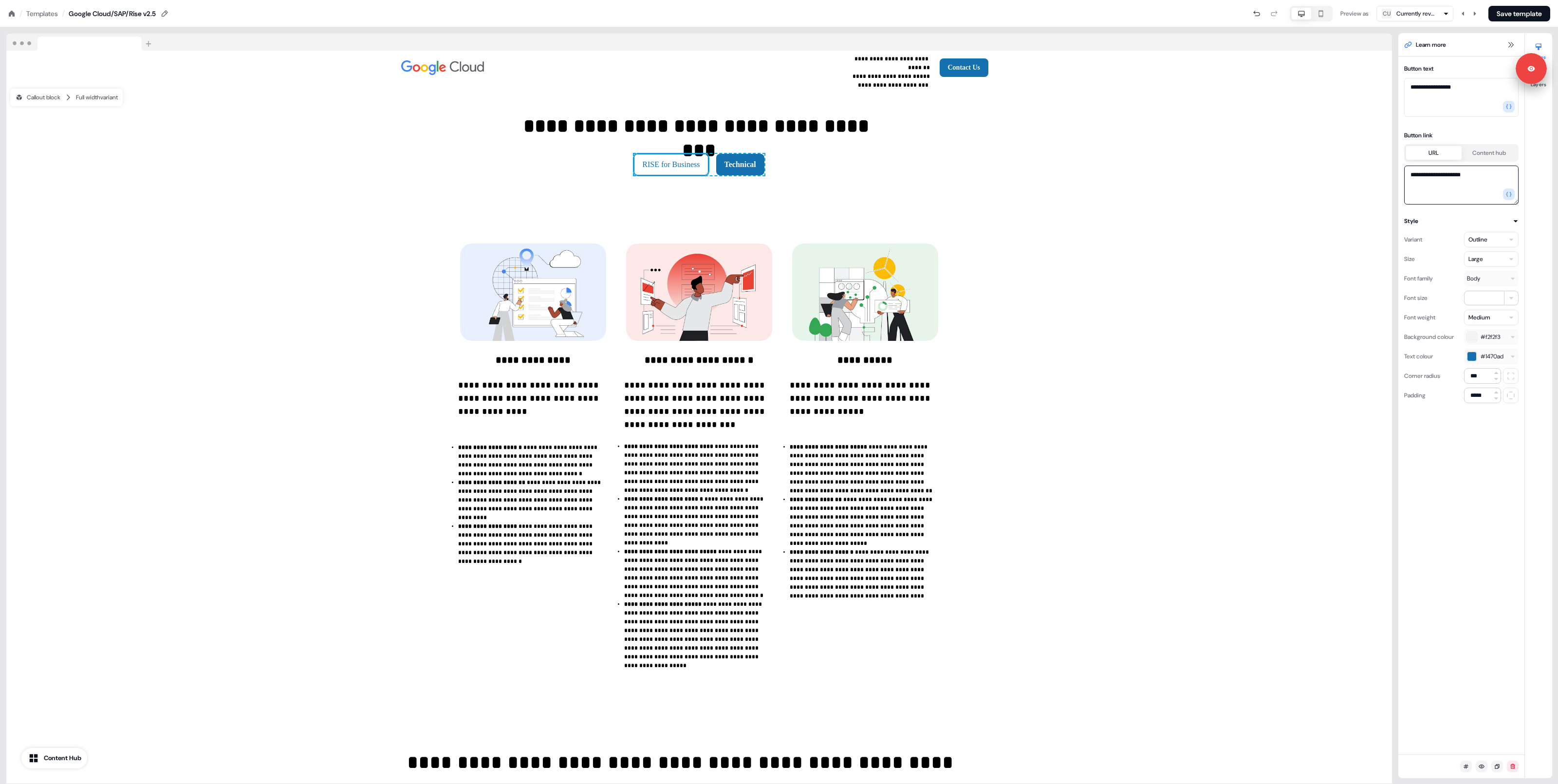
click at [1440, 179] on textarea "**********" at bounding box center [1461, 185] width 115 height 39
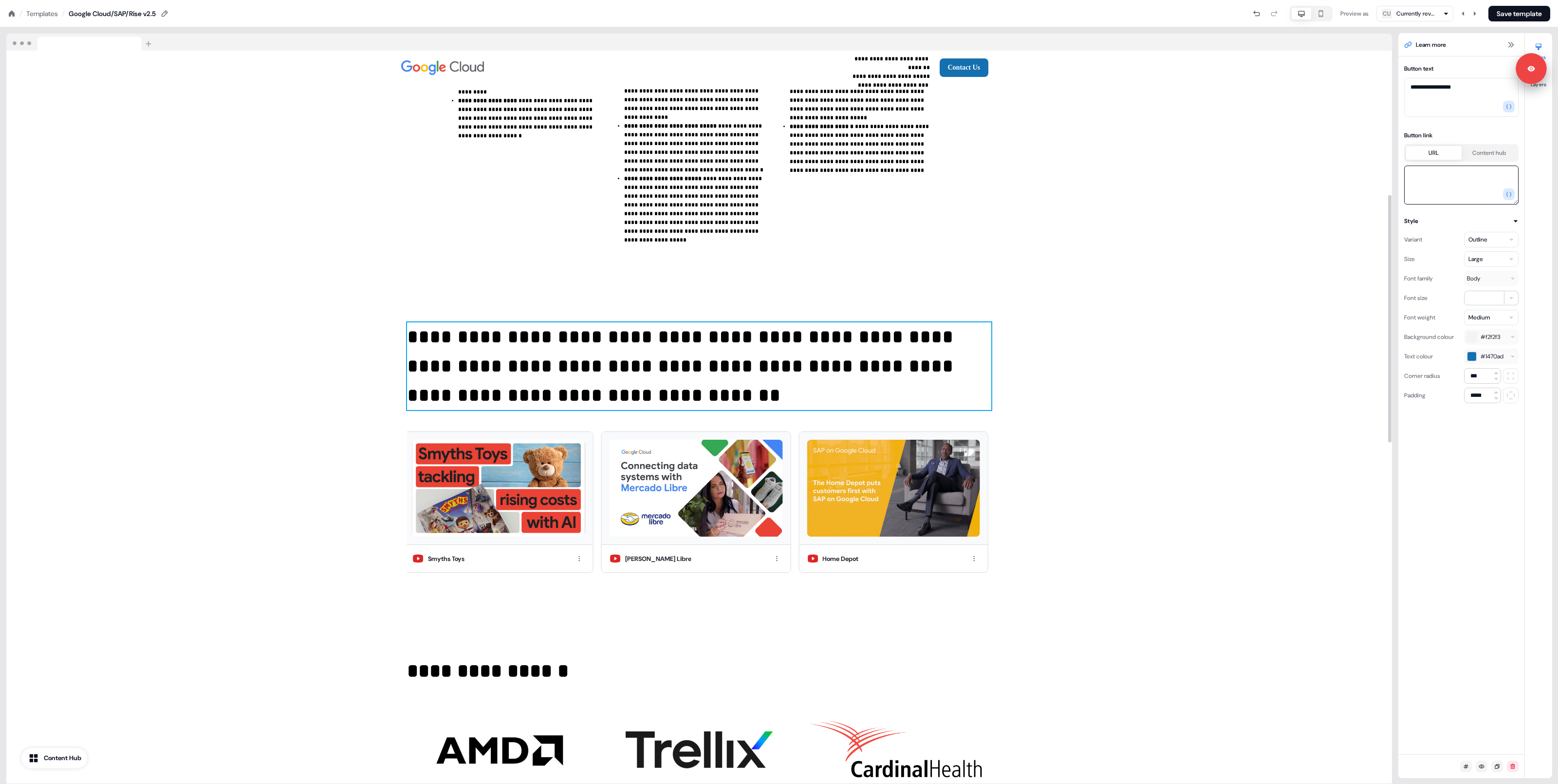
scroll to position [0, 0]
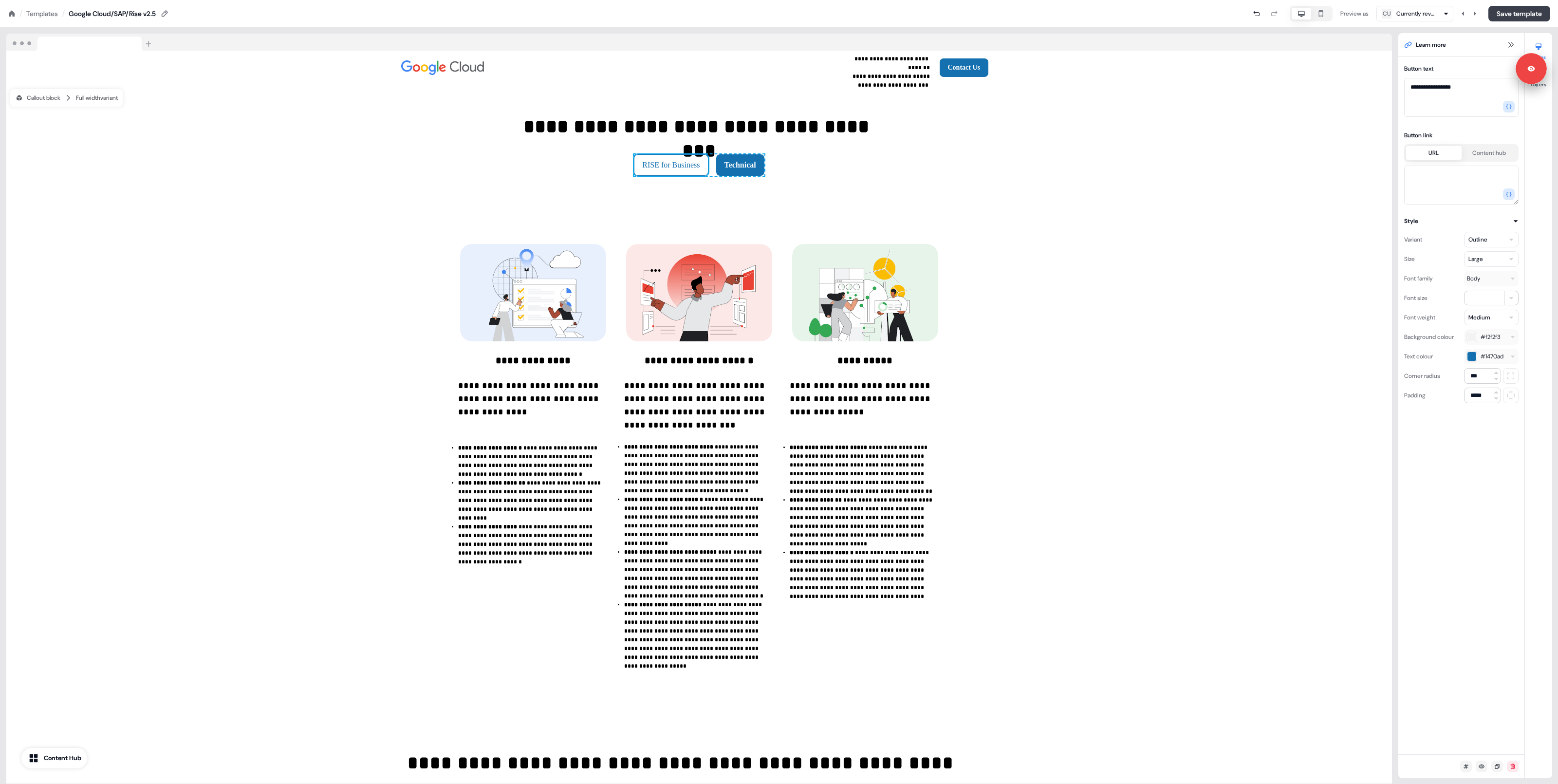
click at [1496, 18] on button "Save template" at bounding box center [1520, 13] width 62 height 16
click at [14, 12] on icon at bounding box center [11, 13] width 8 height 8
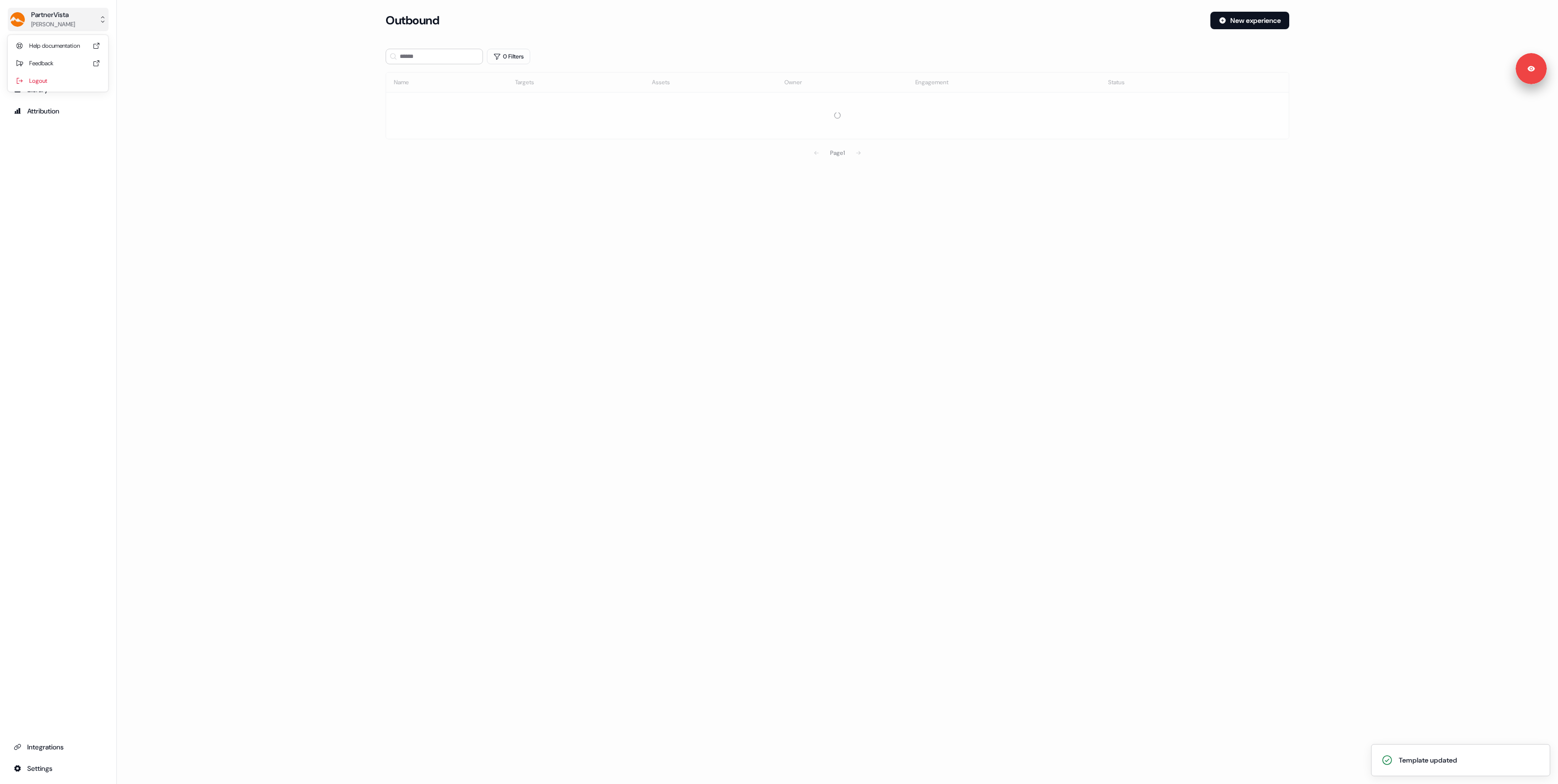
click at [47, 23] on div "[PERSON_NAME]" at bounding box center [53, 24] width 43 height 10
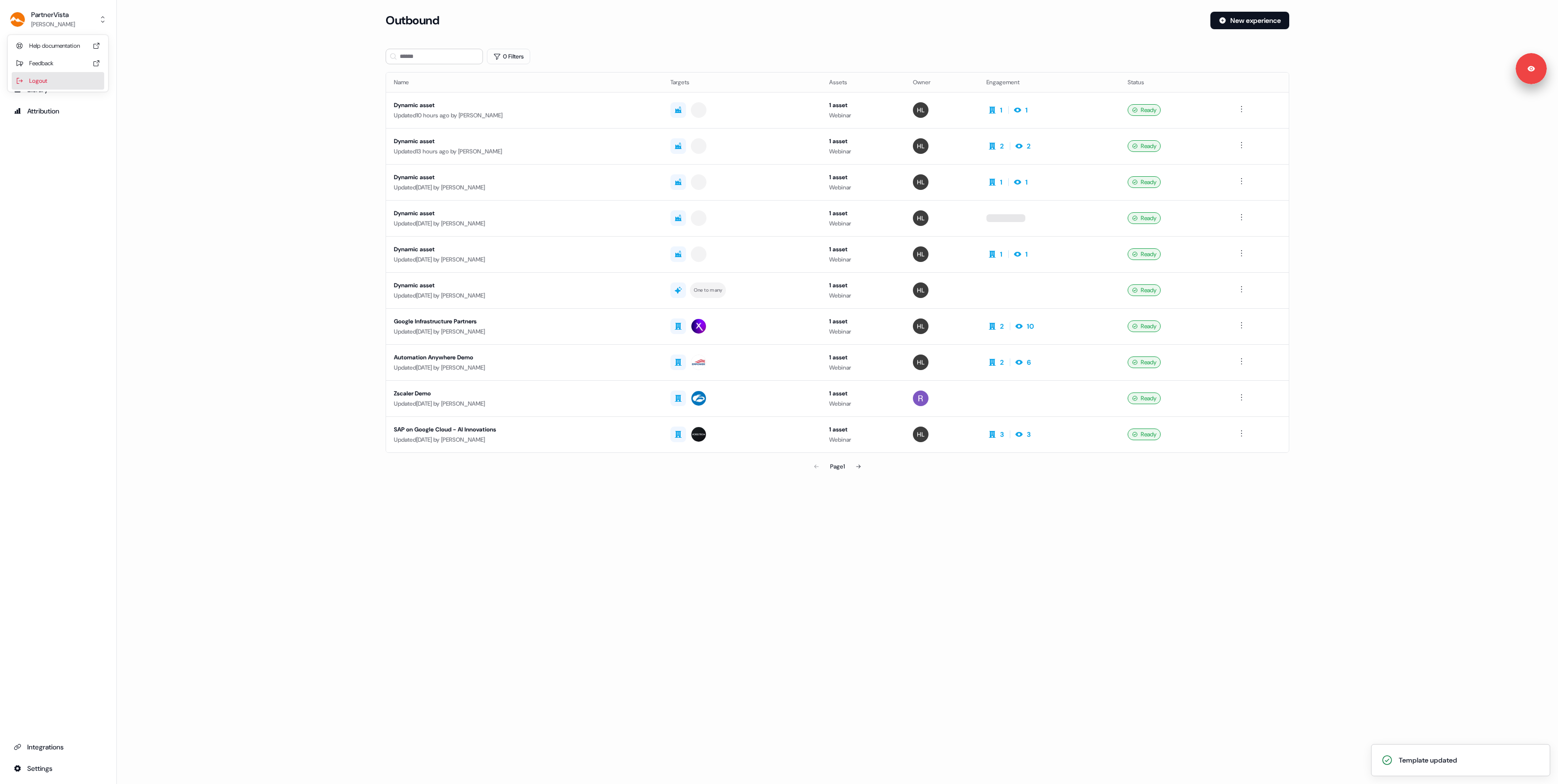
click at [45, 84] on div "Logout" at bounding box center [58, 80] width 93 height 18
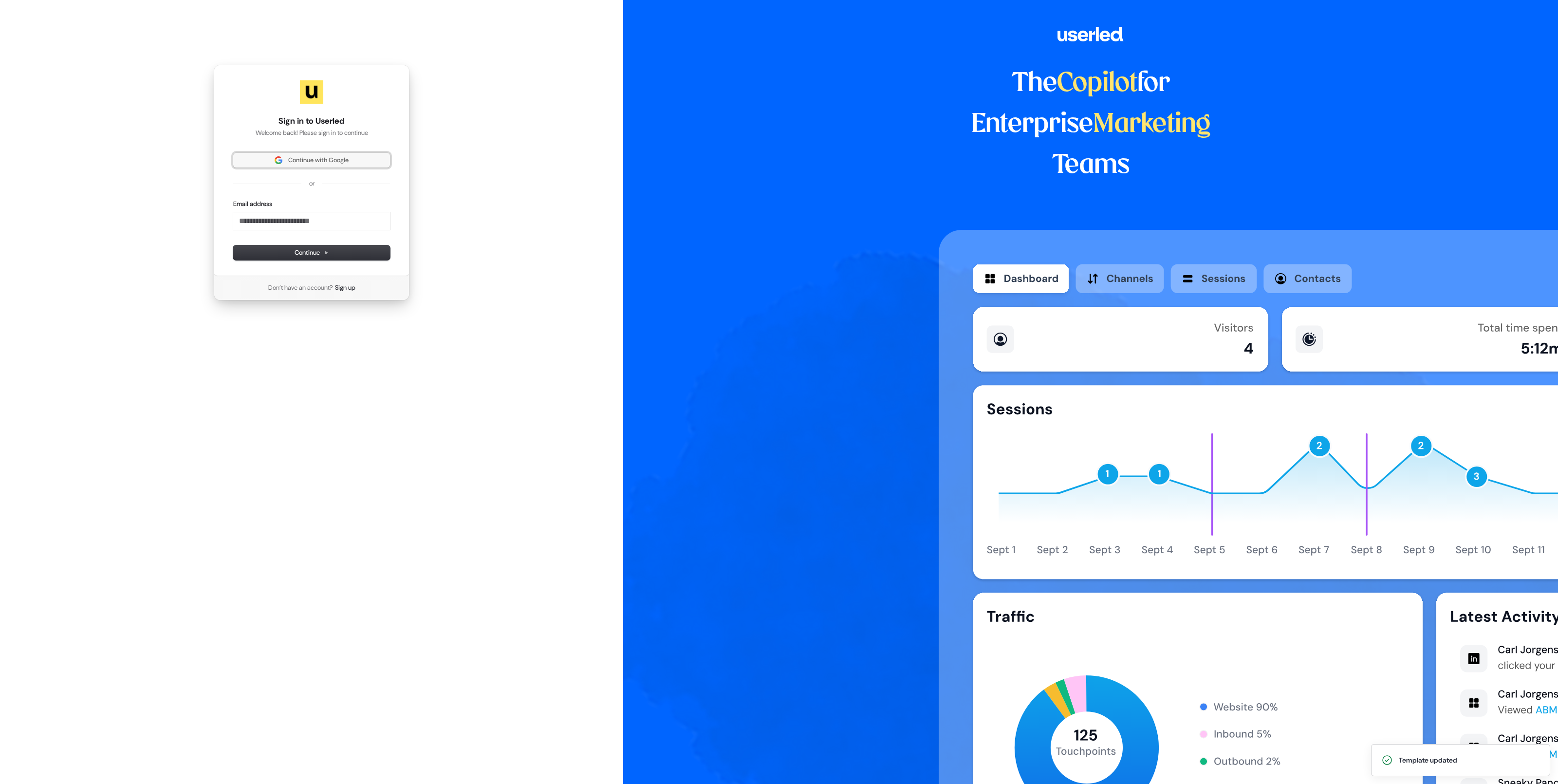
click at [281, 161] on span "Continue with Google" at bounding box center [312, 160] width 146 height 8
